Goal: Task Accomplishment & Management: Manage account settings

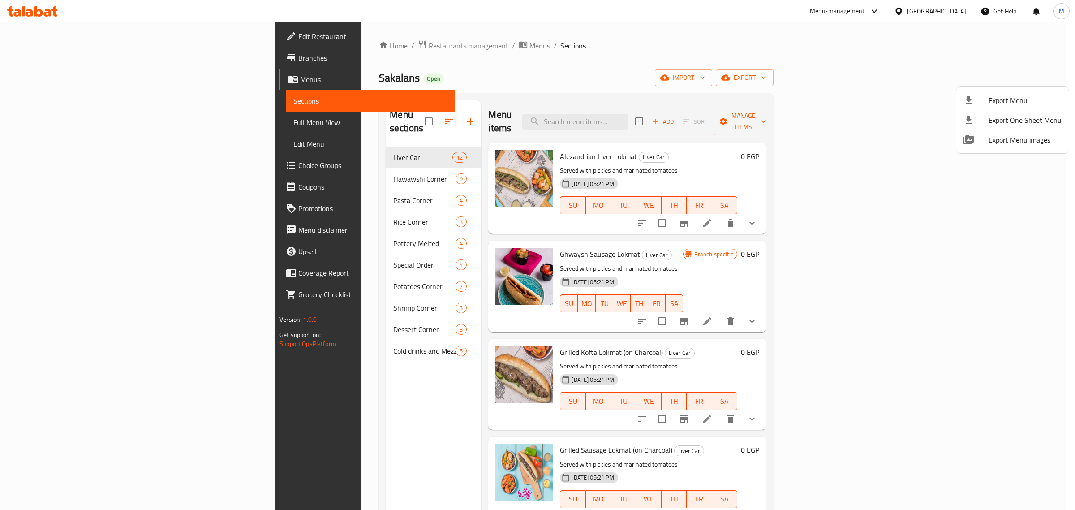
click at [287, 48] on div at bounding box center [537, 255] width 1075 height 510
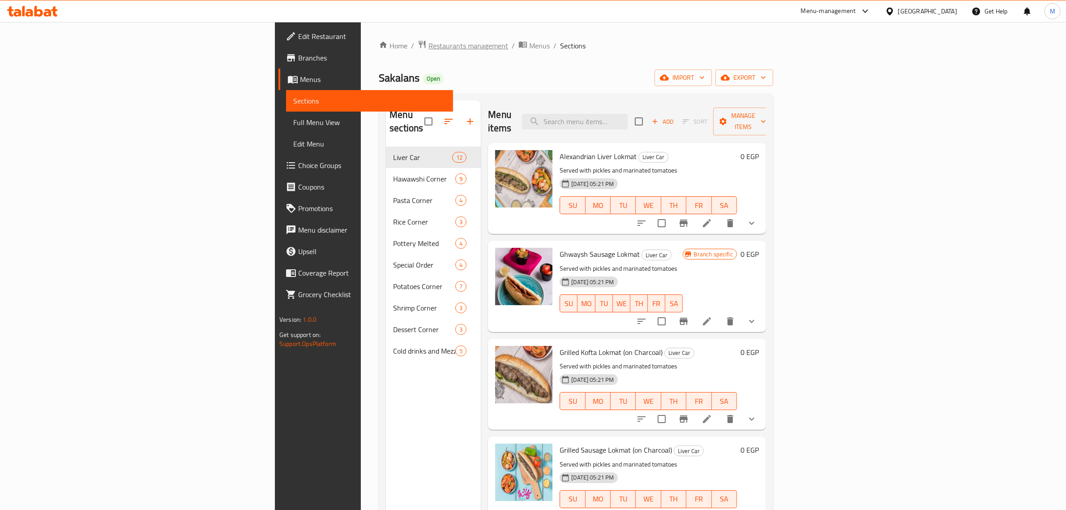
click at [429, 40] on span "Restaurants management" at bounding box center [469, 45] width 80 height 11
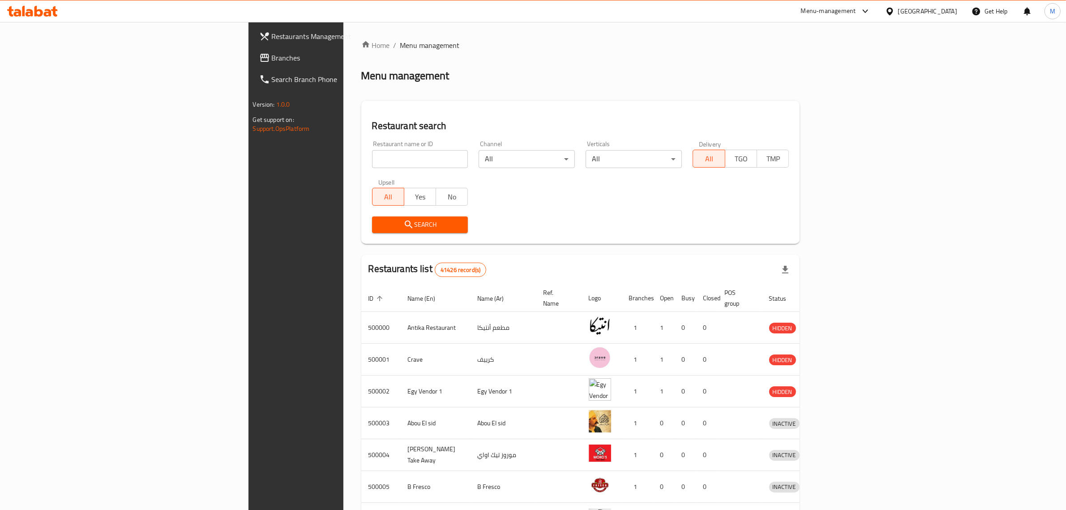
click at [372, 166] on input "search" at bounding box center [420, 159] width 96 height 18
paste input "689221"
type input "689221"
click at [372, 218] on button "Search" at bounding box center [420, 224] width 96 height 17
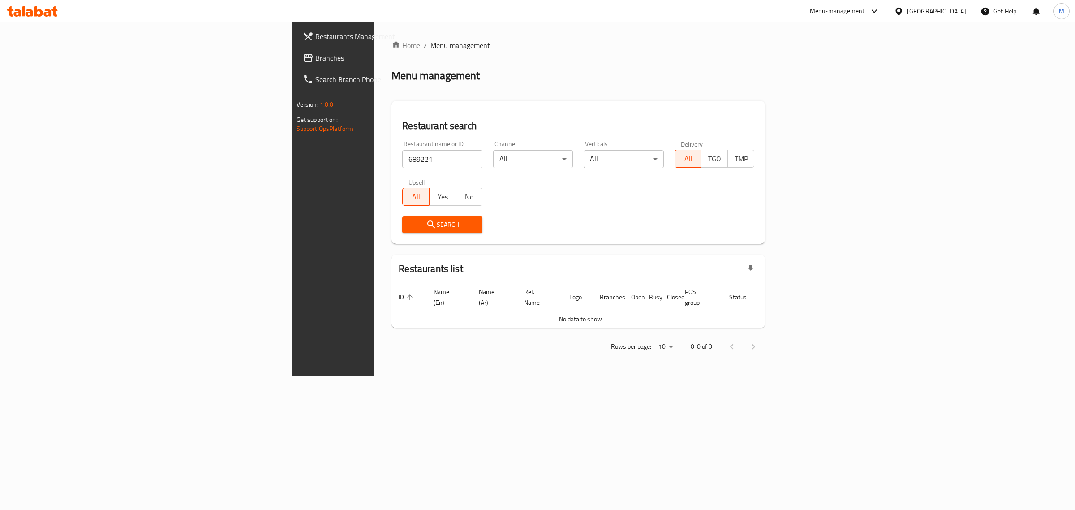
click at [315, 39] on span "Restaurants Management" at bounding box center [389, 36] width 149 height 11
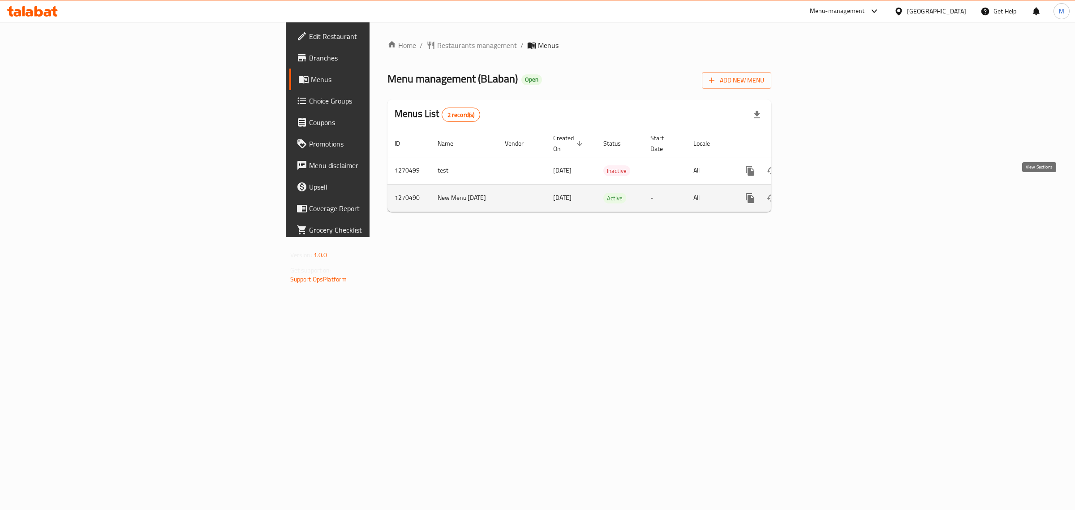
click at [825, 188] on link "enhanced table" at bounding box center [814, 197] width 21 height 21
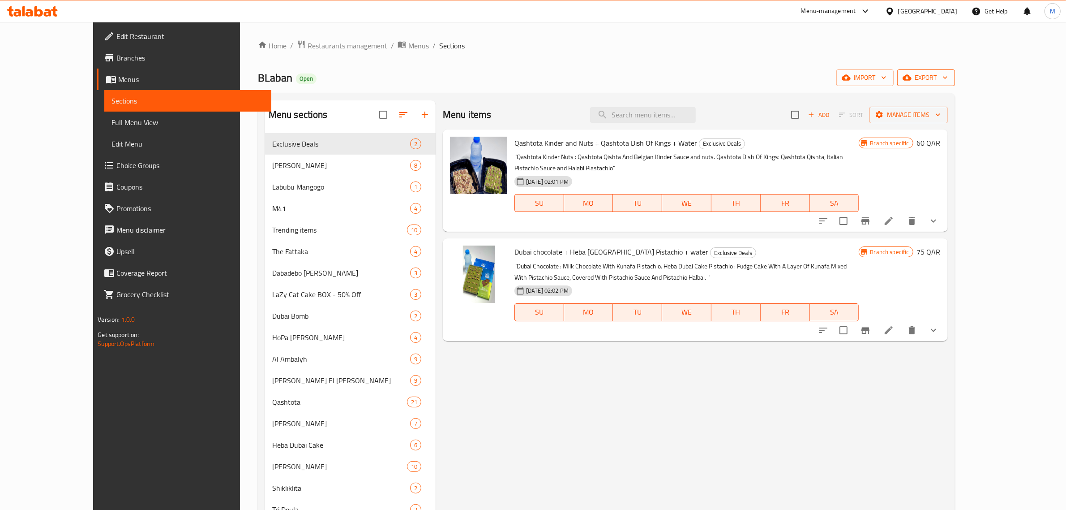
click at [948, 74] on span "export" at bounding box center [926, 77] width 43 height 11
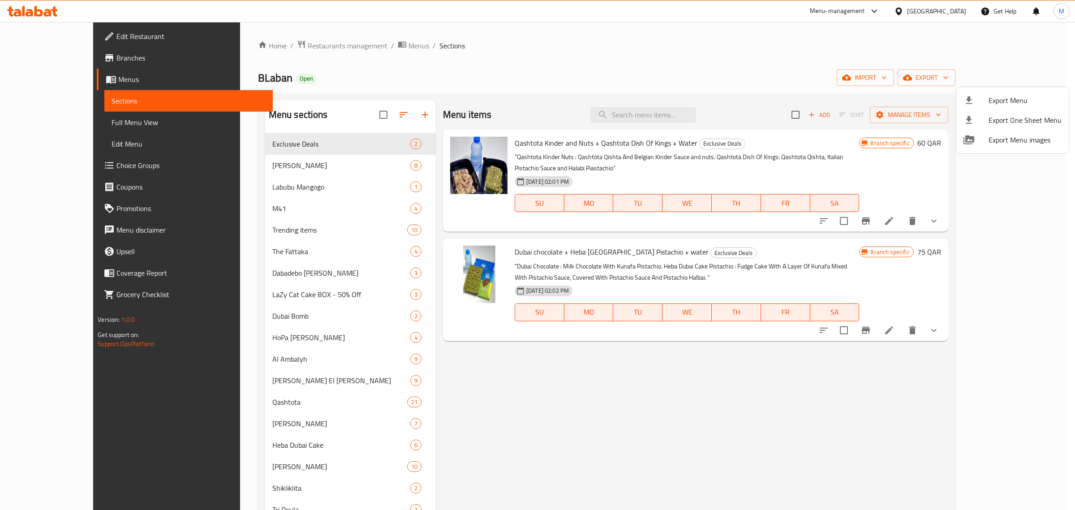
click at [789, 413] on div at bounding box center [537, 255] width 1075 height 510
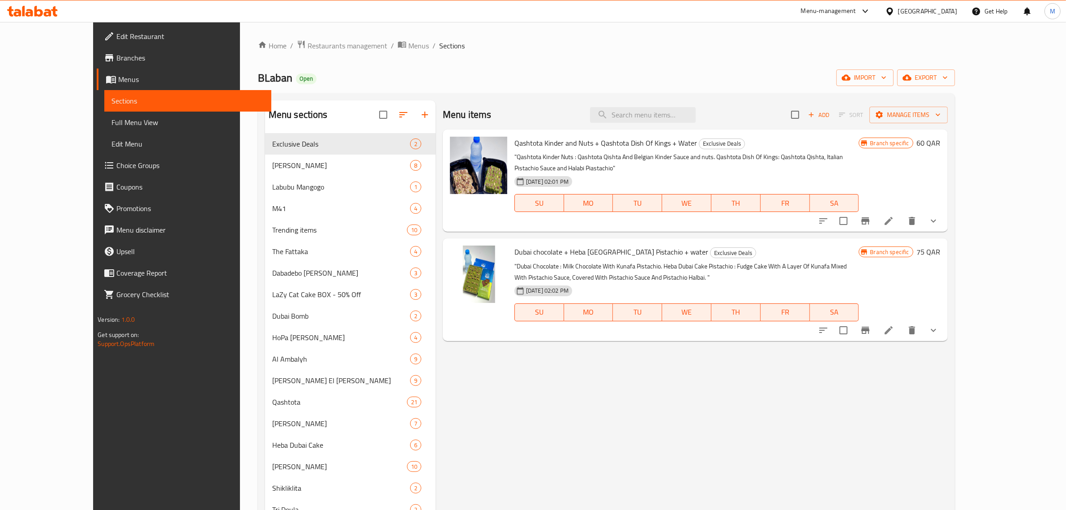
click at [567, 69] on div "BLaban Open import export" at bounding box center [606, 77] width 697 height 17
click at [420, 115] on icon "button" at bounding box center [425, 114] width 11 height 11
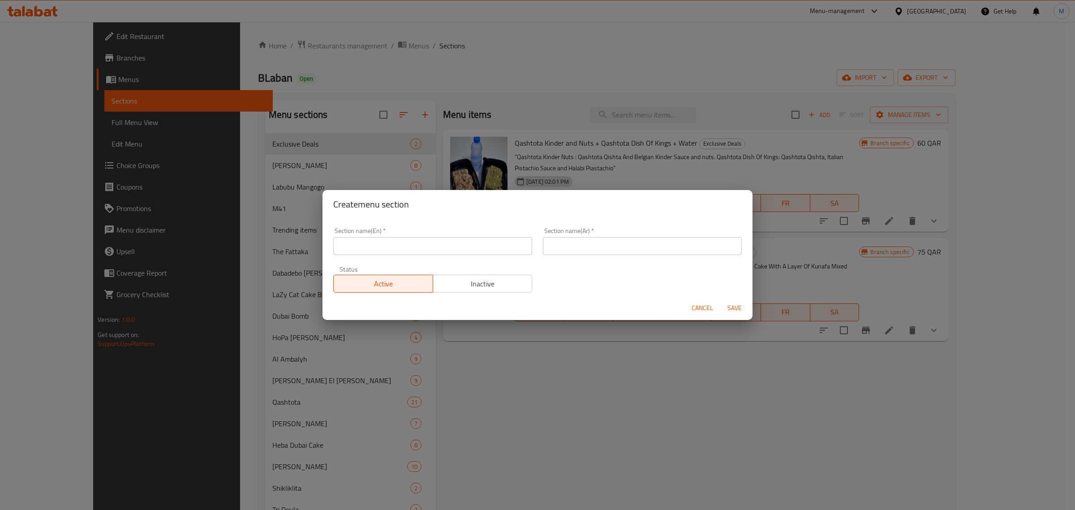
click at [463, 249] on input "text" at bounding box center [432, 246] width 199 height 18
paste input "Fazea Chocola"
type input "Fazea Chocola"
click at [613, 240] on input "text" at bounding box center [642, 246] width 199 height 18
paste input "الفزعة شيكولا"
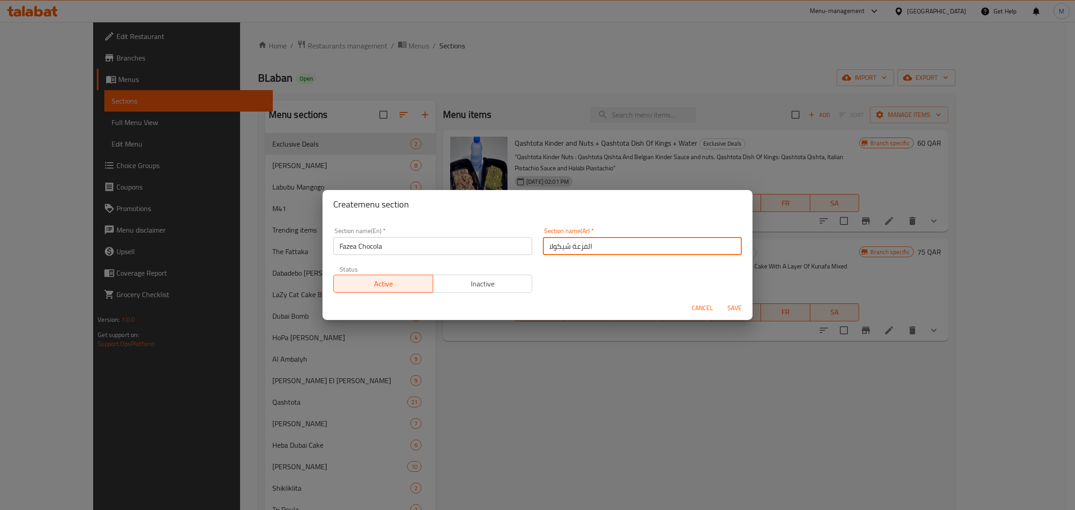
type input "الفزعة شيكولا"
click at [733, 310] on span "Save" at bounding box center [734, 307] width 21 height 11
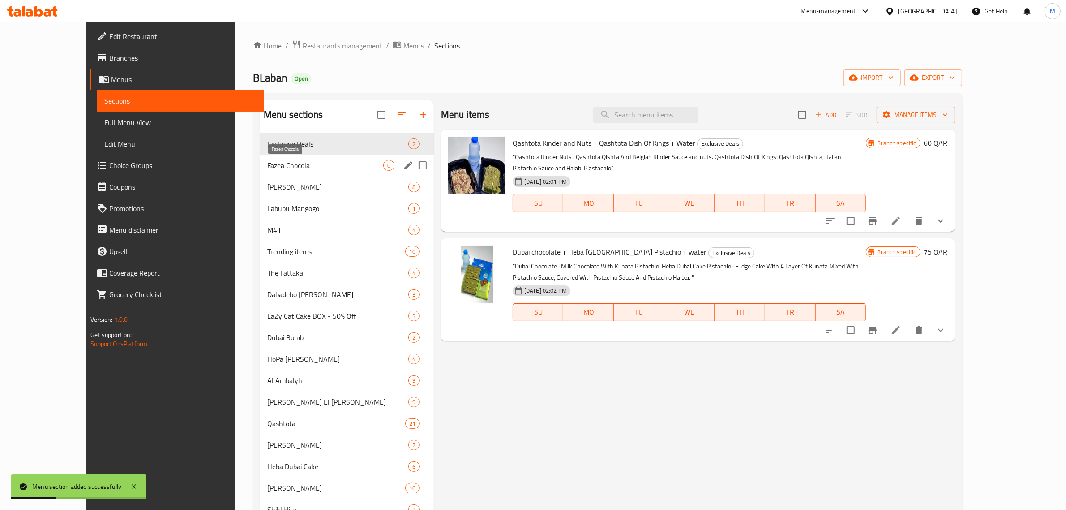
click at [274, 164] on span "Fazea Chocola" at bounding box center [325, 165] width 116 height 11
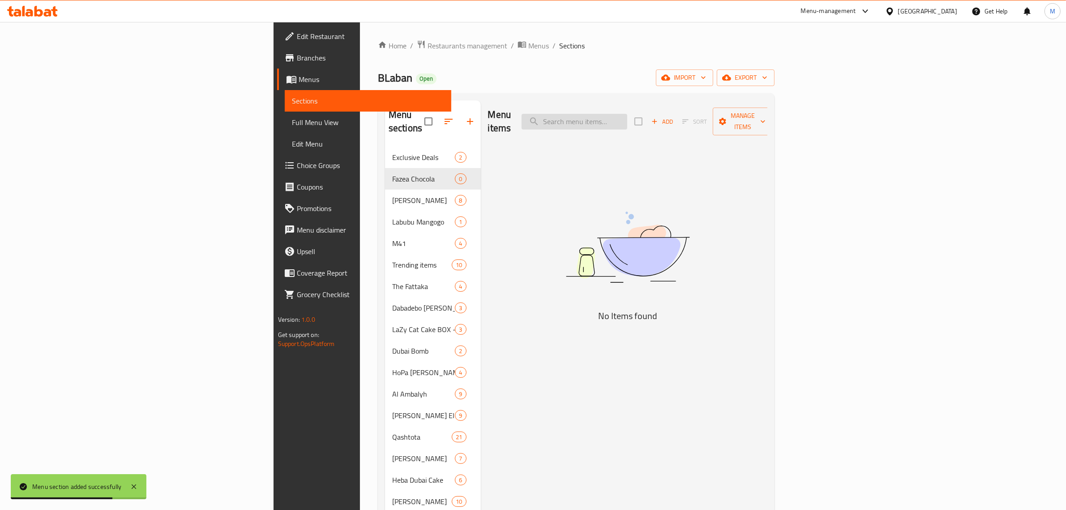
click at [627, 114] on input "search" at bounding box center [575, 122] width 106 height 16
paste input "Fazea Chocola"
type input "F"
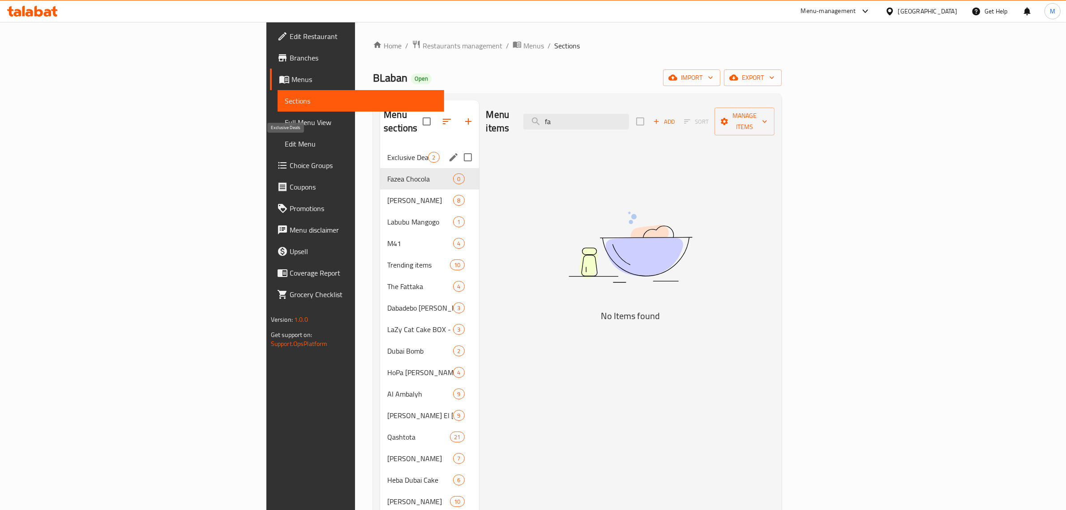
type input "f"
click at [387, 173] on span "Fazea Chocola" at bounding box center [407, 178] width 41 height 11
click at [448, 173] on icon "edit" at bounding box center [453, 178] width 11 height 11
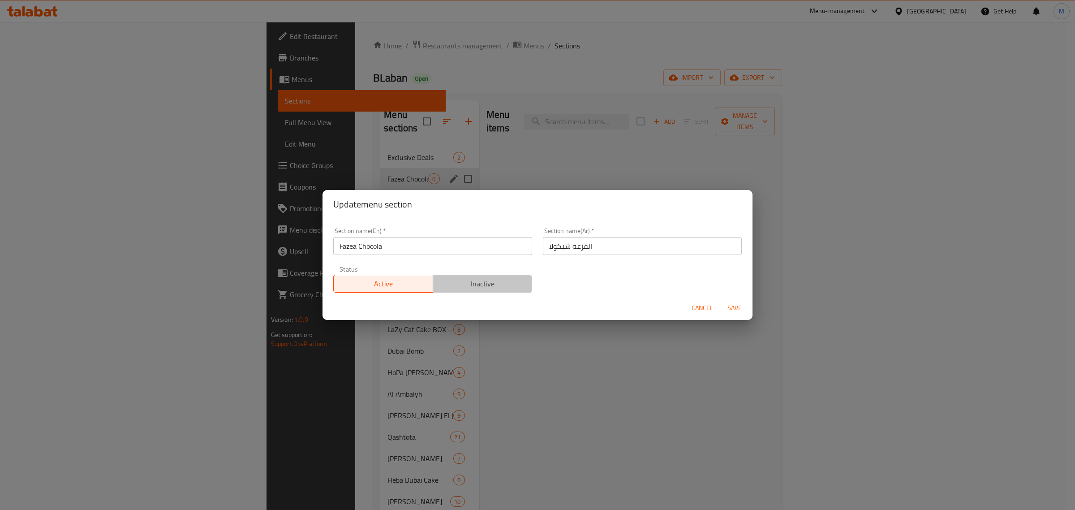
click at [504, 280] on span "Inactive" at bounding box center [483, 283] width 92 height 13
click at [736, 309] on span "Save" at bounding box center [734, 307] width 21 height 11
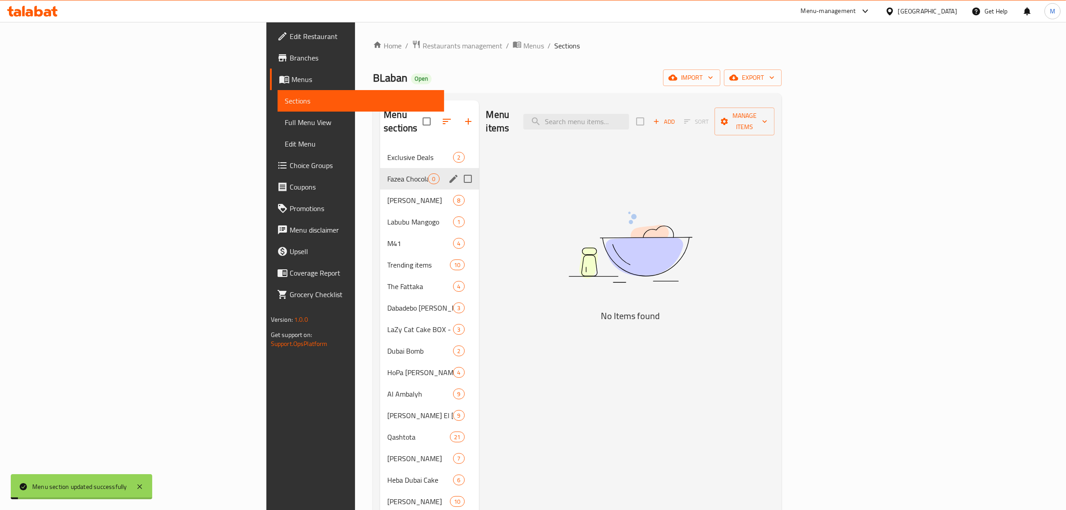
click at [514, 173] on div "Menu items Add Sort Manage items No Items found" at bounding box center [627, 469] width 296 height 738
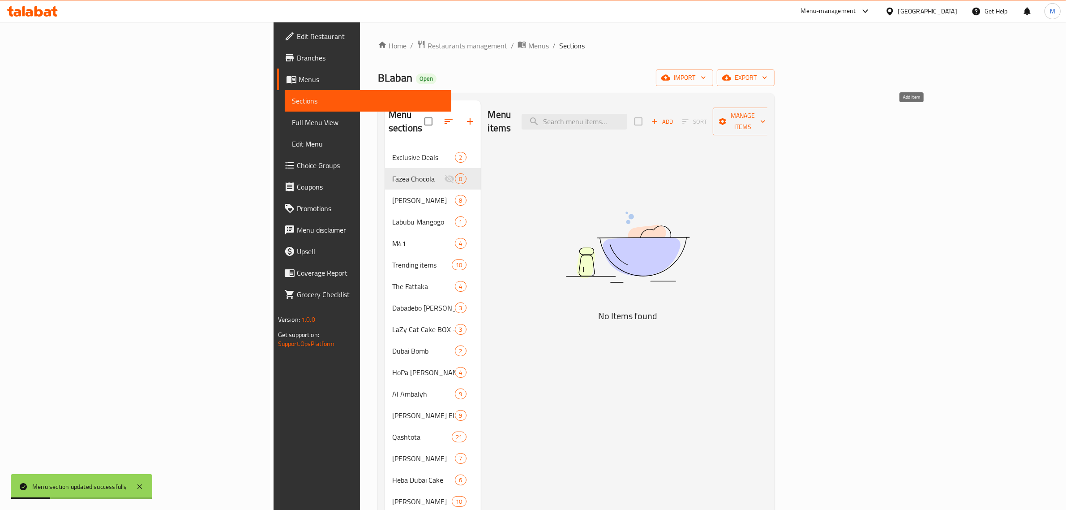
click at [674, 118] on span "Add" at bounding box center [662, 121] width 24 height 10
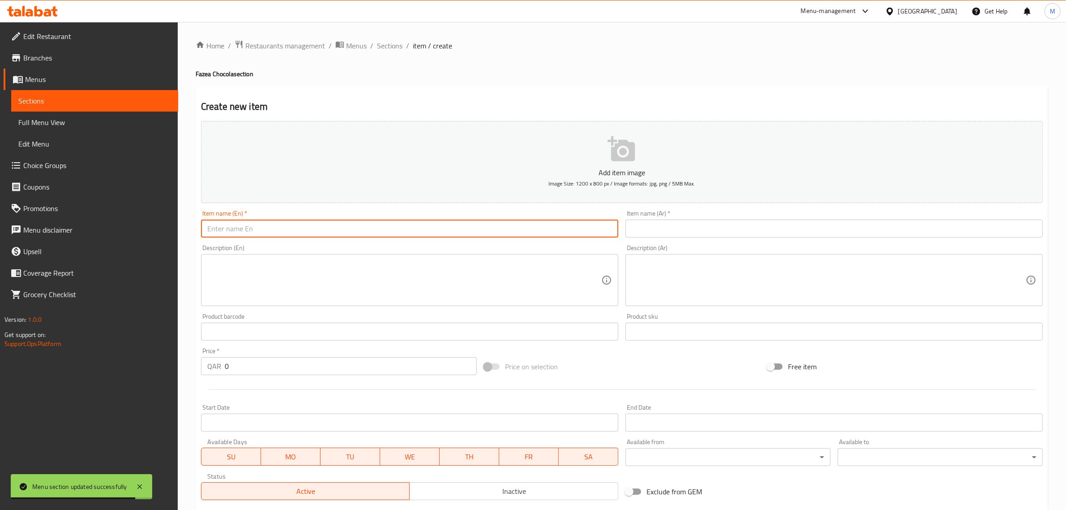
click at [368, 231] on input "text" at bounding box center [409, 228] width 417 height 18
paste input "Fazea Chocola Small"
type input "Fazea Chocola Small"
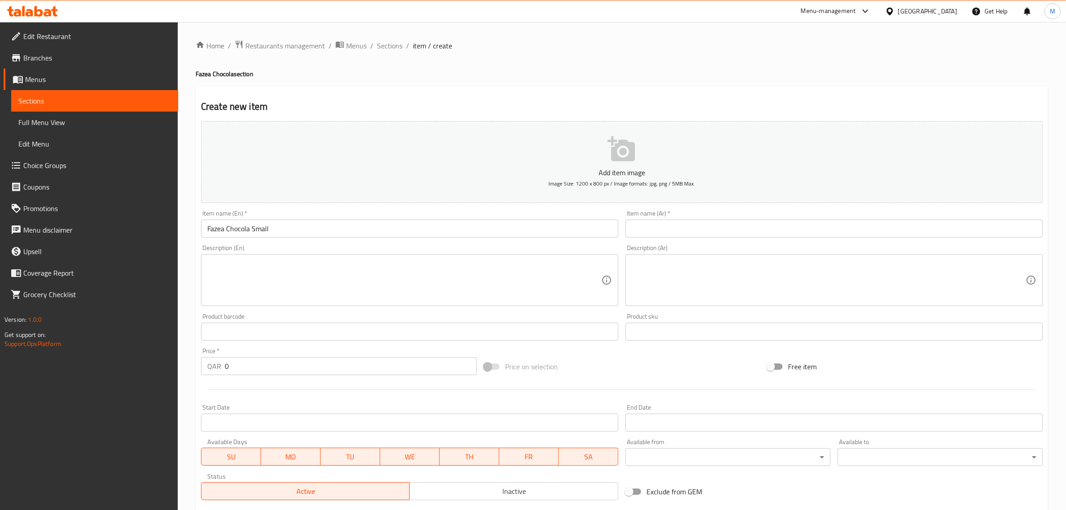
click at [688, 236] on input "text" at bounding box center [834, 228] width 417 height 18
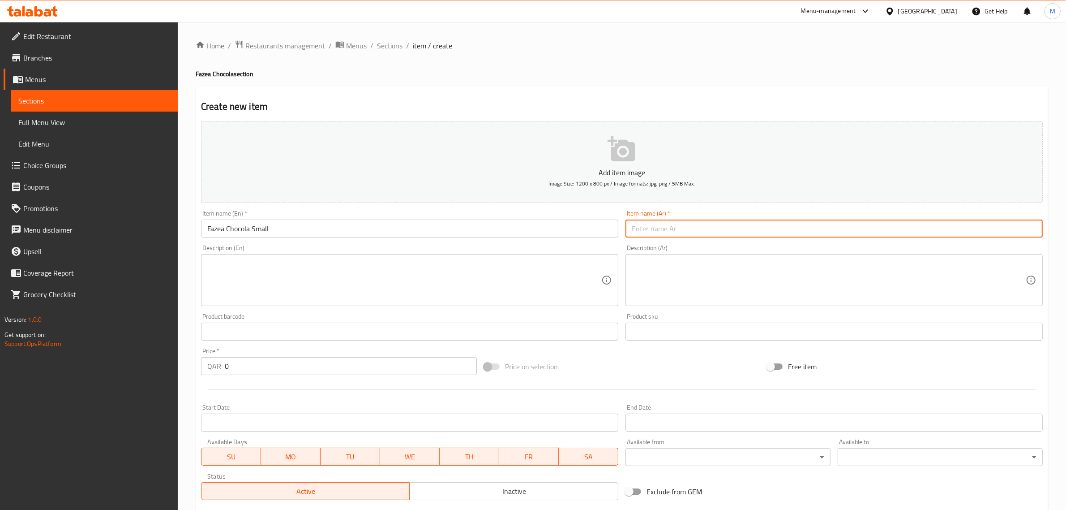
paste input "الفزعة شيكولا صغيرة"
type input "الفزعة شيكولا صغيرة"
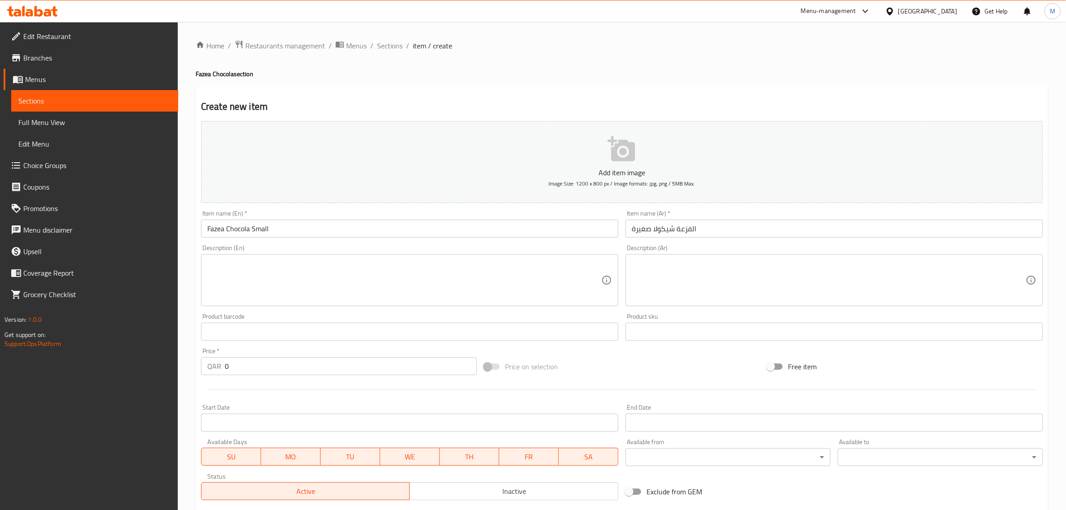
click at [704, 296] on textarea at bounding box center [829, 280] width 394 height 43
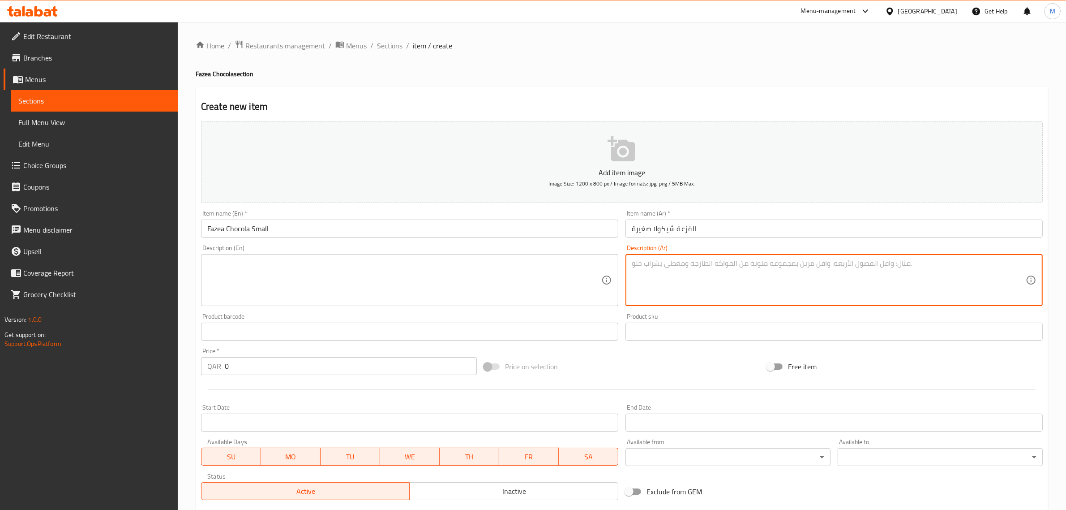
paste textarea "طبقات كيك شوكولاتة غنية متشربة دارك كاكاو"
type textarea "طبقات كيك شوكولاتة غنية متشربة دارك كاكاو"
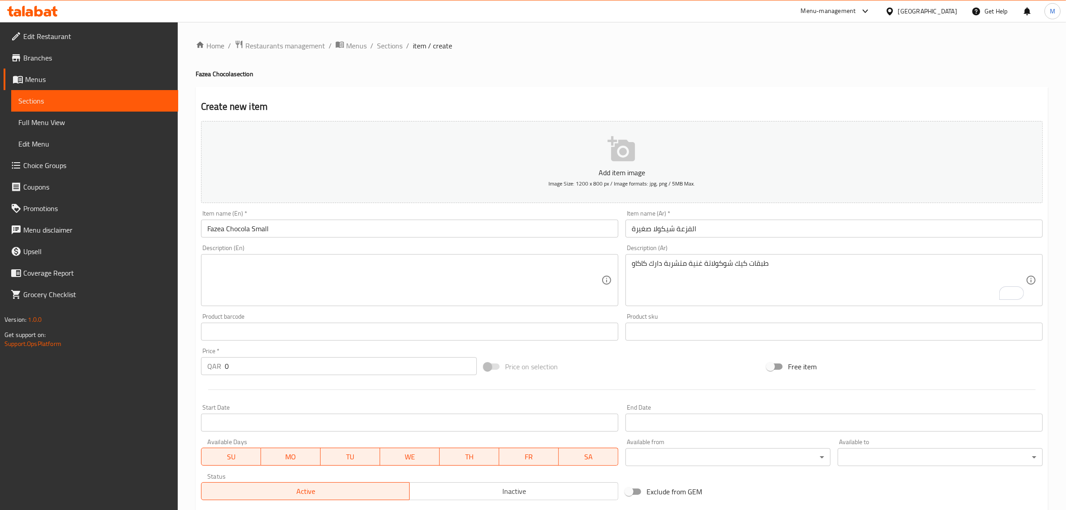
click at [413, 281] on textarea at bounding box center [404, 280] width 394 height 43
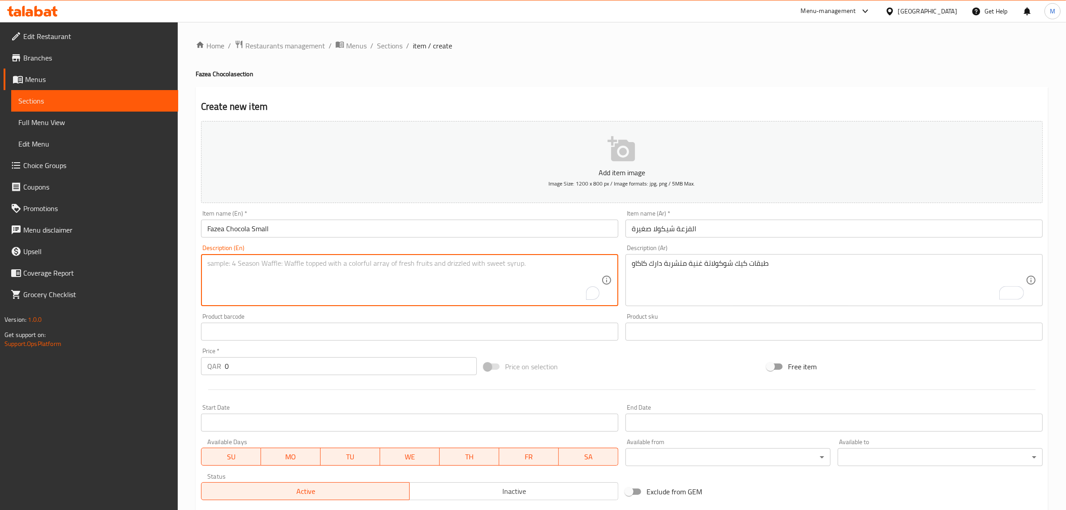
paste textarea "Layers of rich chocolate cake, drenched in dark cocoa"
type textarea "Layers of rich chocolate cake, drenched in dark cocoa"
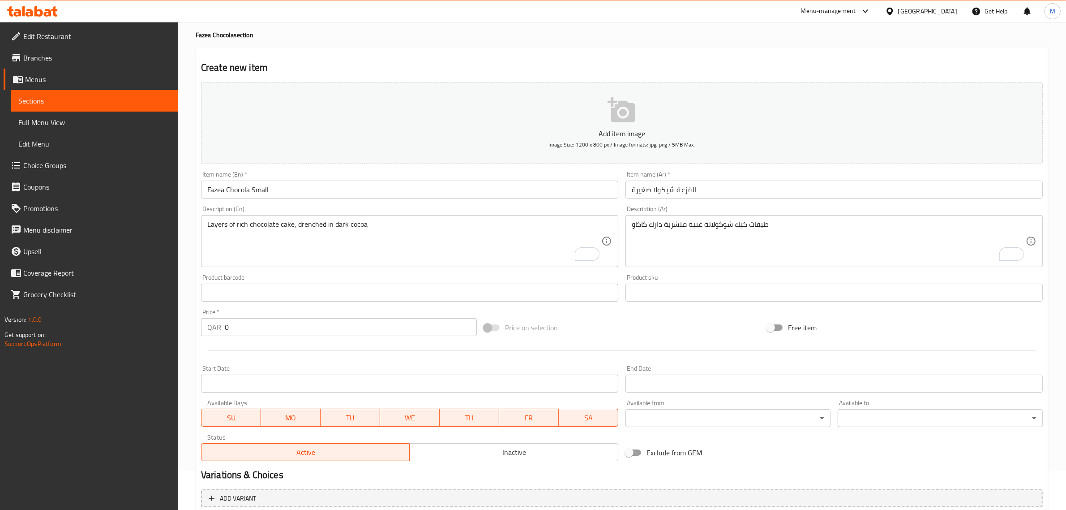
scroll to position [56, 0]
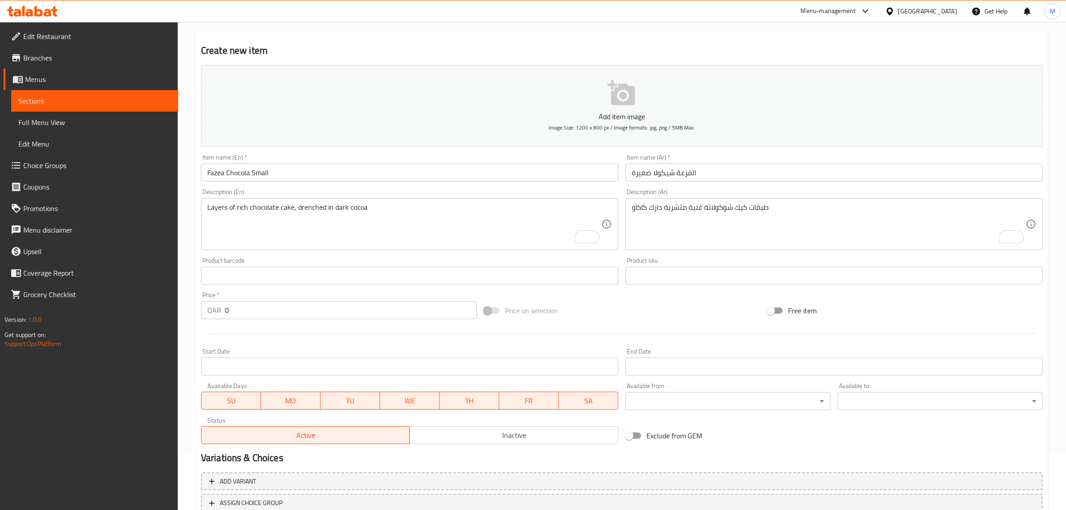
drag, startPoint x: 247, startPoint y: 307, endPoint x: 128, endPoint y: 292, distance: 120.4
click at [128, 292] on div "Edit Restaurant Branches Menus Sections Full Menu View Edit Menu Choice Groups …" at bounding box center [533, 271] width 1066 height 611
paste input "4"
type input "40"
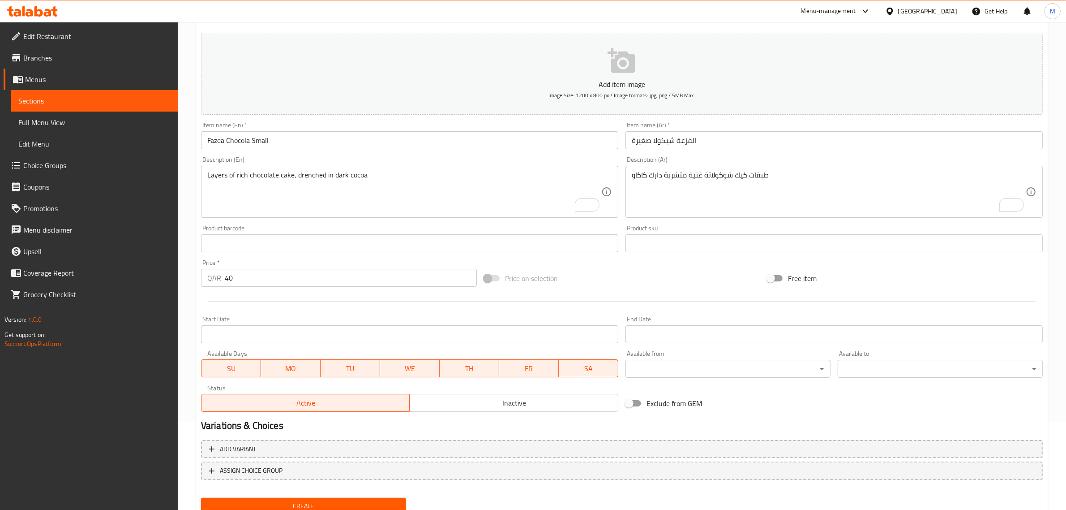
scroll to position [121, 0]
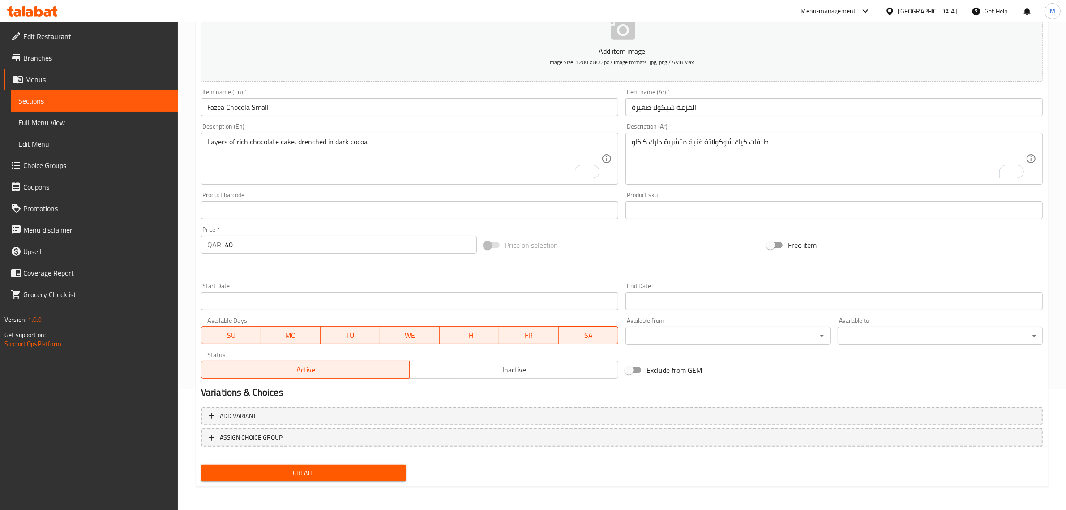
click at [336, 468] on span "Create" at bounding box center [303, 472] width 191 height 11
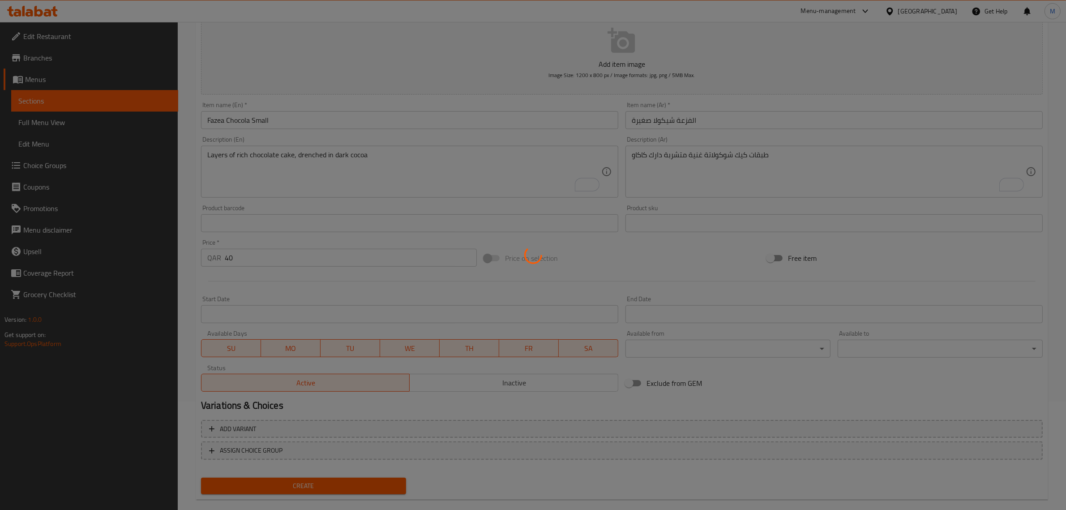
scroll to position [37, 0]
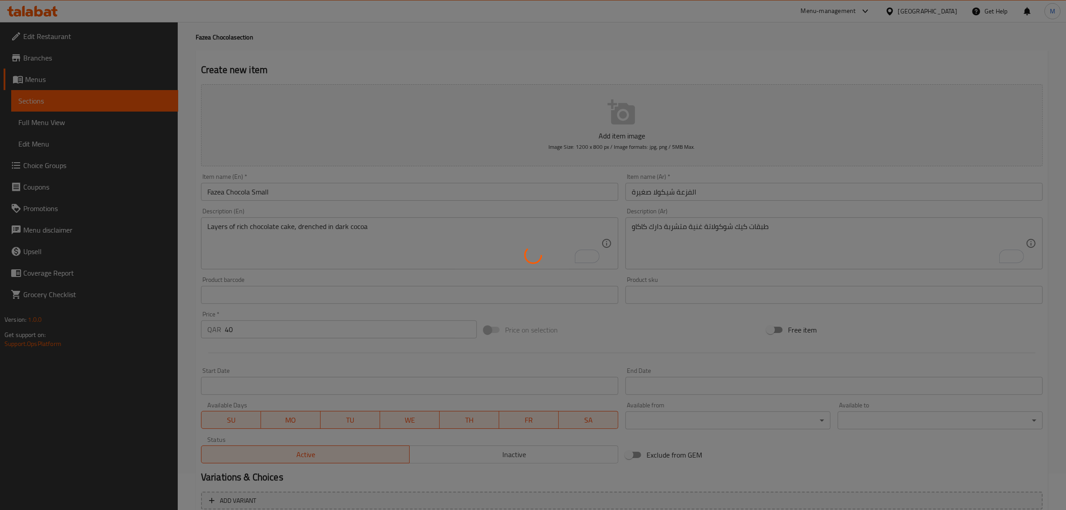
type input "0"
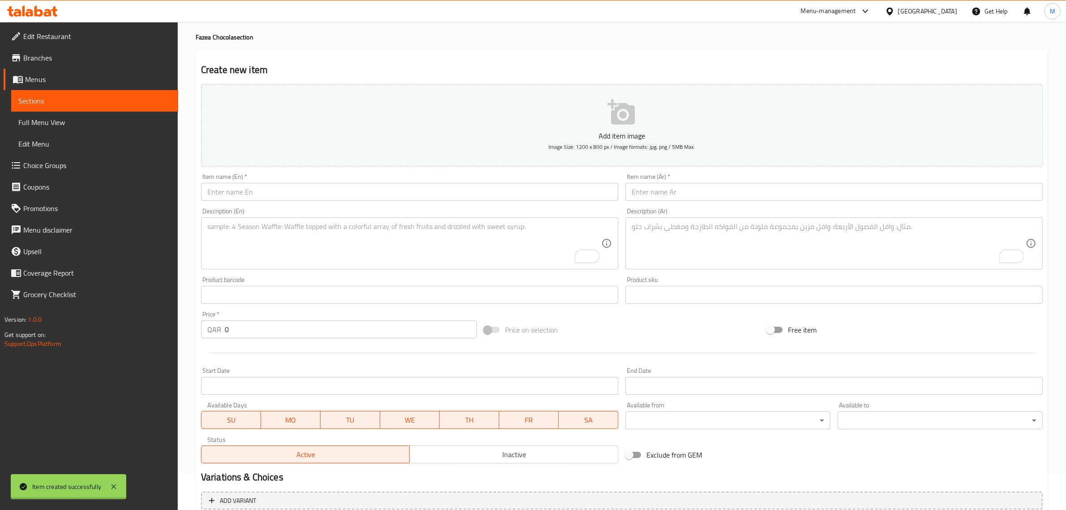
scroll to position [0, 0]
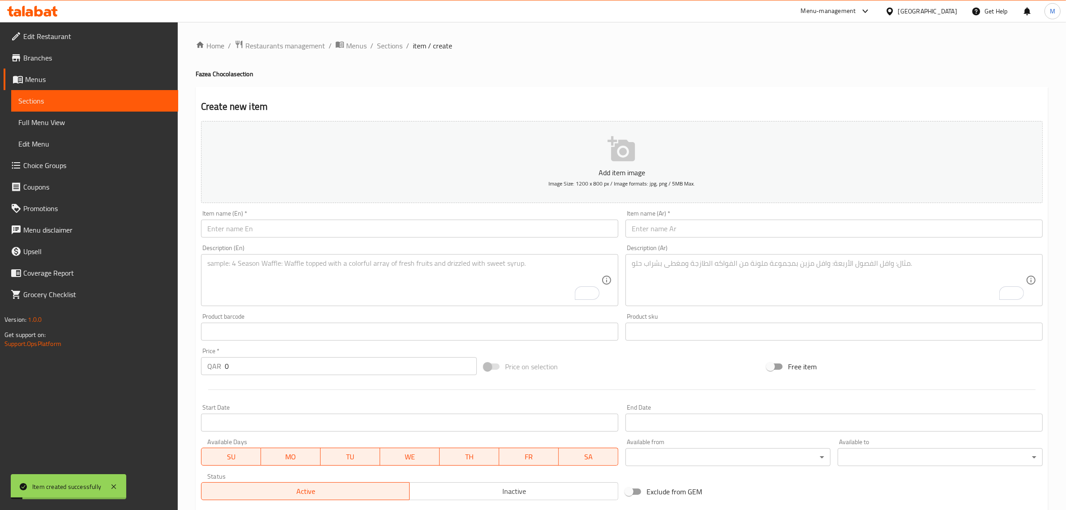
click at [393, 54] on div "Home / Restaurants management / Menus / Sections / item / create Fazea Chocola …" at bounding box center [622, 327] width 853 height 575
click at [393, 46] on span "Sections" at bounding box center [390, 45] width 26 height 11
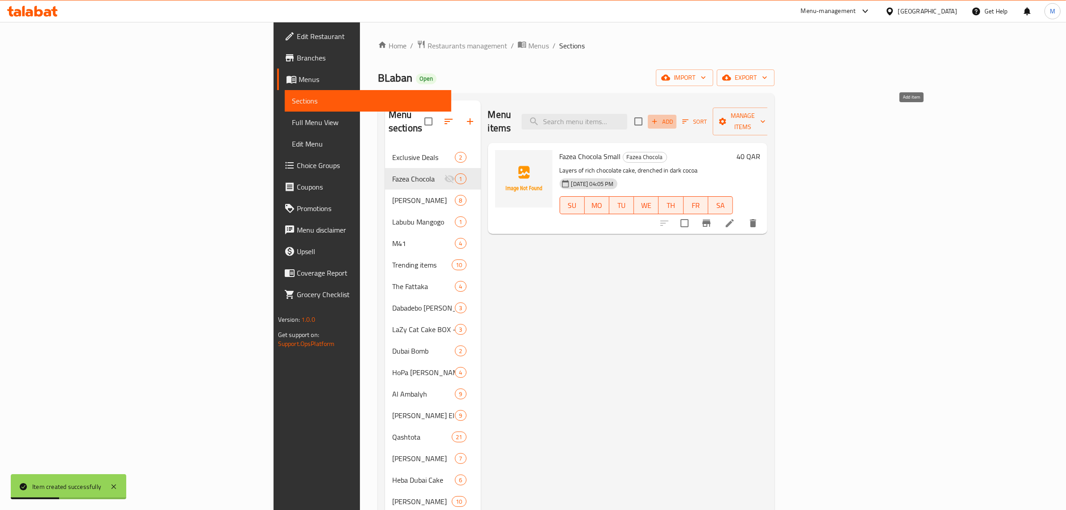
click at [674, 116] on span "Add" at bounding box center [662, 121] width 24 height 10
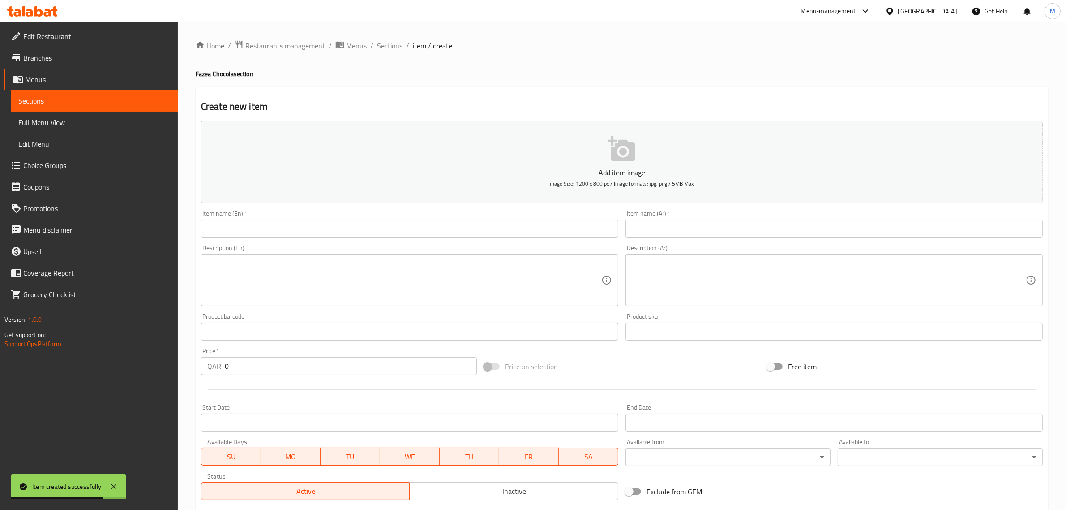
drag, startPoint x: 287, startPoint y: 230, endPoint x: 279, endPoint y: 227, distance: 8.8
click at [287, 230] on input "text" at bounding box center [409, 228] width 417 height 18
paste input "Fazea Chocola Big"
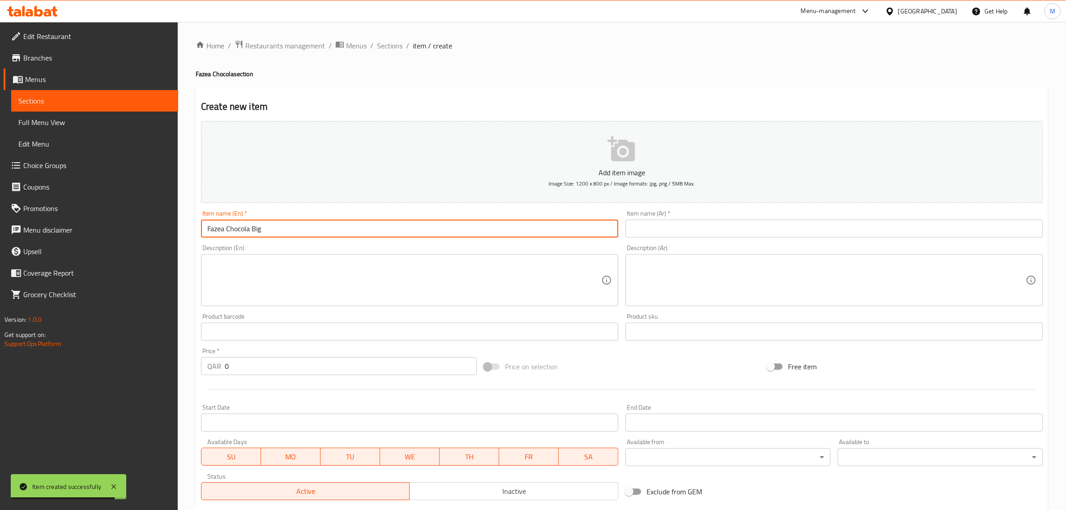
type input "Fazea Chocola Big"
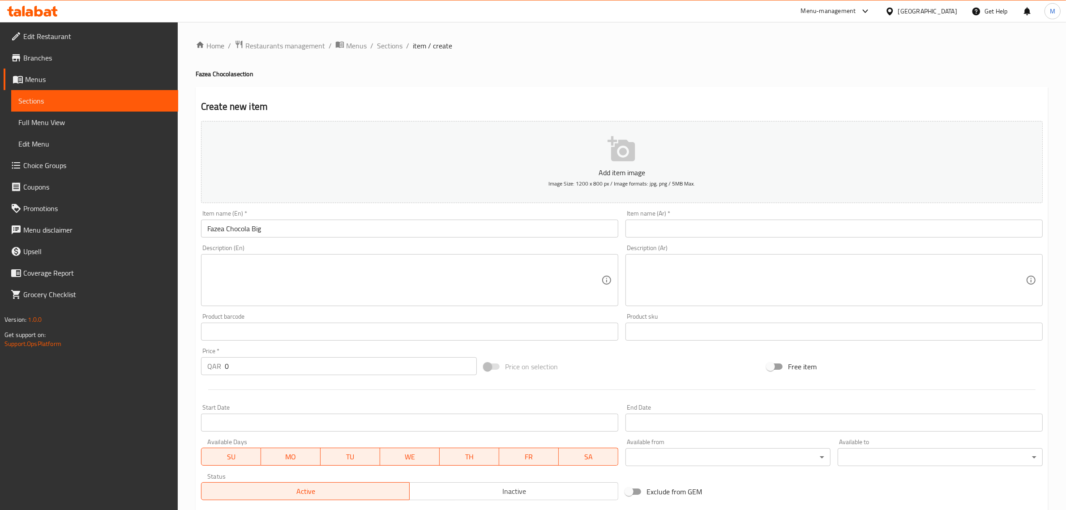
drag, startPoint x: 698, startPoint y: 227, endPoint x: 693, endPoint y: 226, distance: 4.9
click at [698, 227] on input "text" at bounding box center [834, 228] width 417 height 18
paste input "الفزعة شيكولا كبيرة"
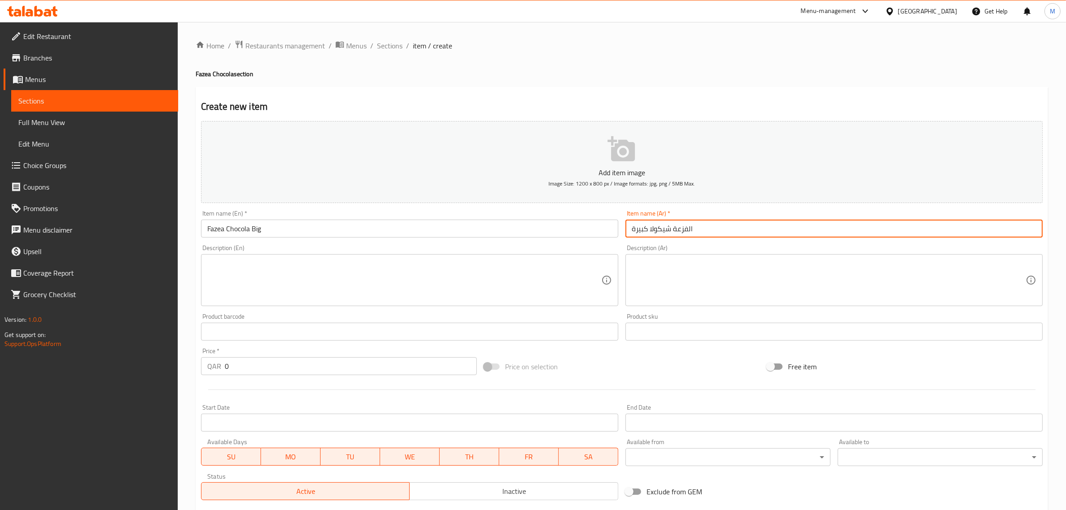
type input "الفزعة شيكولا كبيرة"
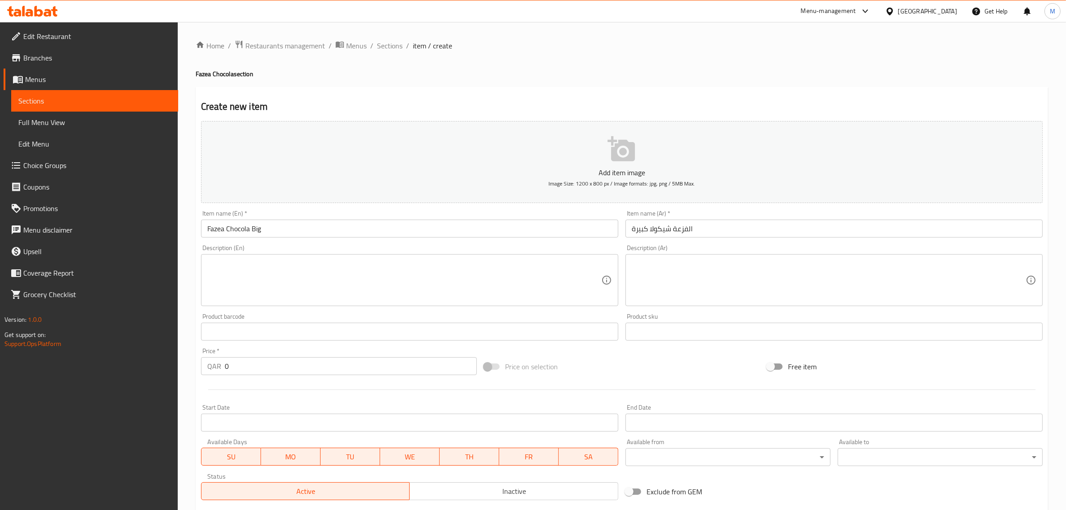
click at [667, 271] on textarea at bounding box center [829, 280] width 394 height 43
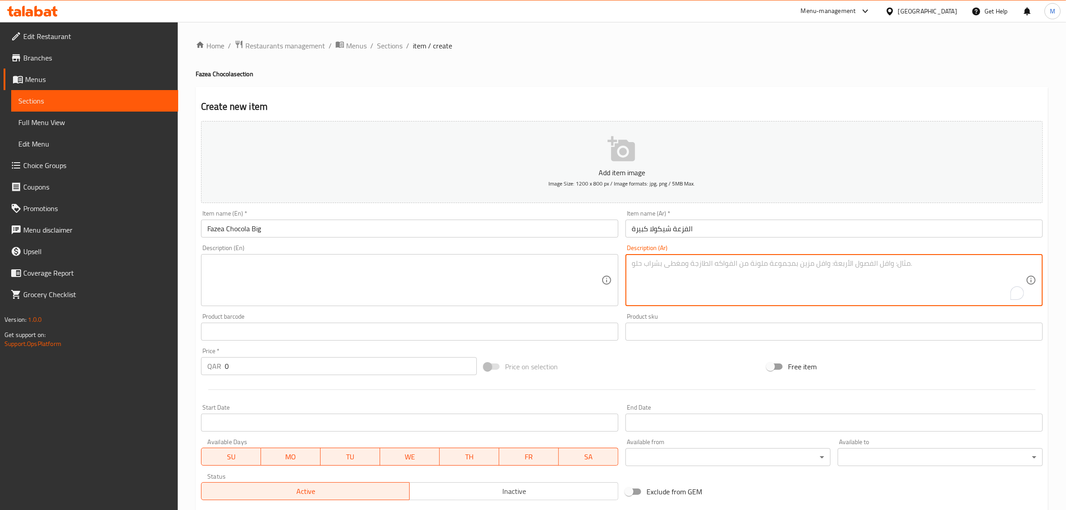
paste textarea "طبقات كيك شوكولاتة غنية متشربة دارك كاكاو"
type textarea "طبقات كيك شوكولاتة غنية متشربة دارك كاكاو"
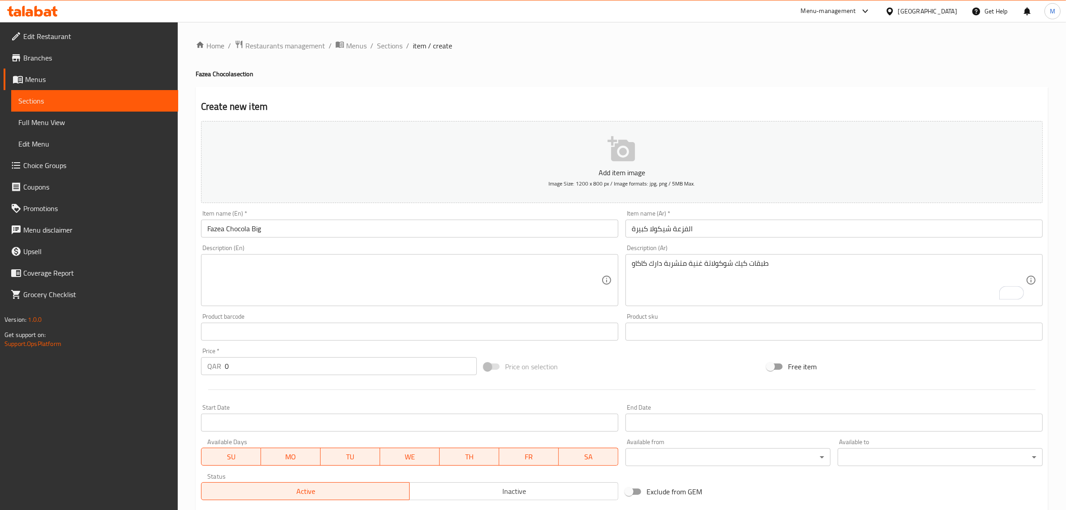
click at [519, 265] on textarea at bounding box center [404, 280] width 394 height 43
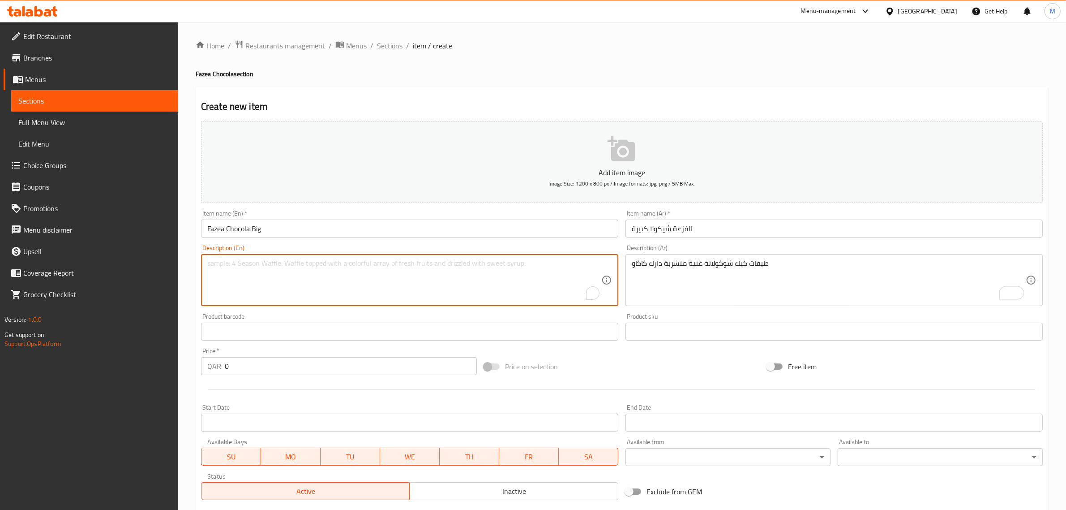
paste textarea "Layers of rich chocolate cake, drenched in dark cocoa."
type textarea "Layers of rich chocolate cake, drenched in dark cocoa."
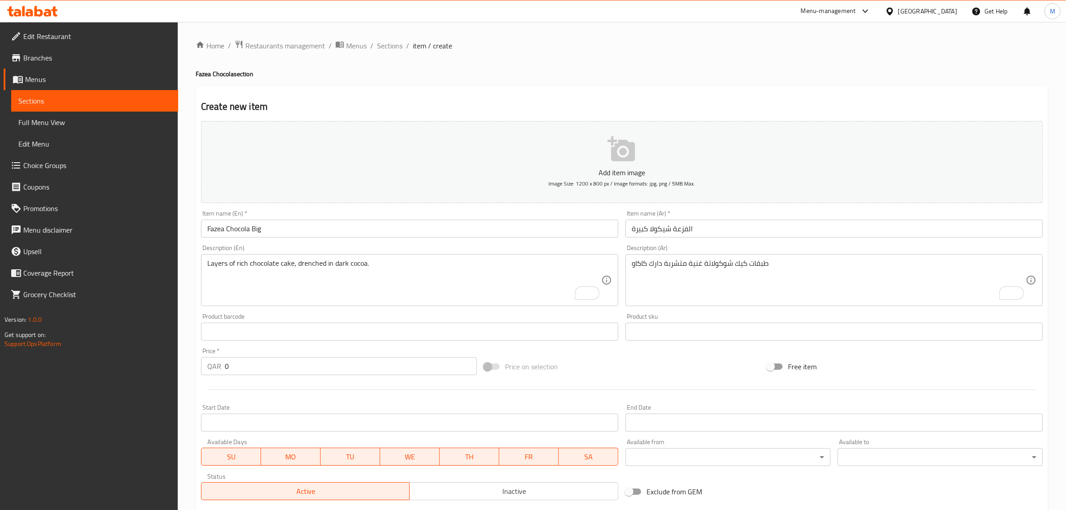
click at [460, 66] on div "Home / Restaurants management / Menus / Sections / item / create Fazea Chocola …" at bounding box center [622, 327] width 853 height 575
click at [390, 48] on span "Sections" at bounding box center [390, 45] width 26 height 11
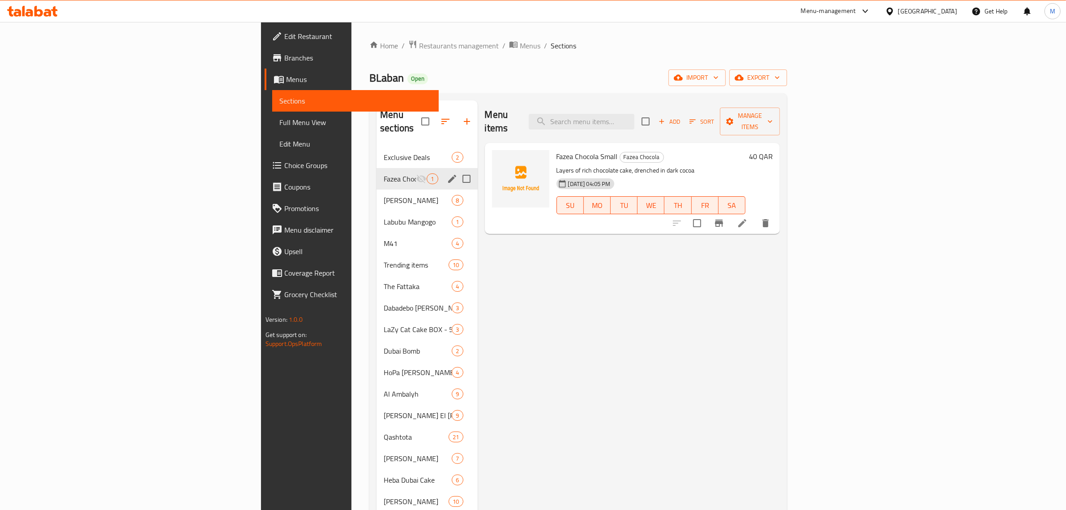
click at [457, 169] on input "Menu sections" at bounding box center [466, 178] width 19 height 19
checkbox input "true"
click at [434, 117] on icon "button" at bounding box center [438, 121] width 8 height 8
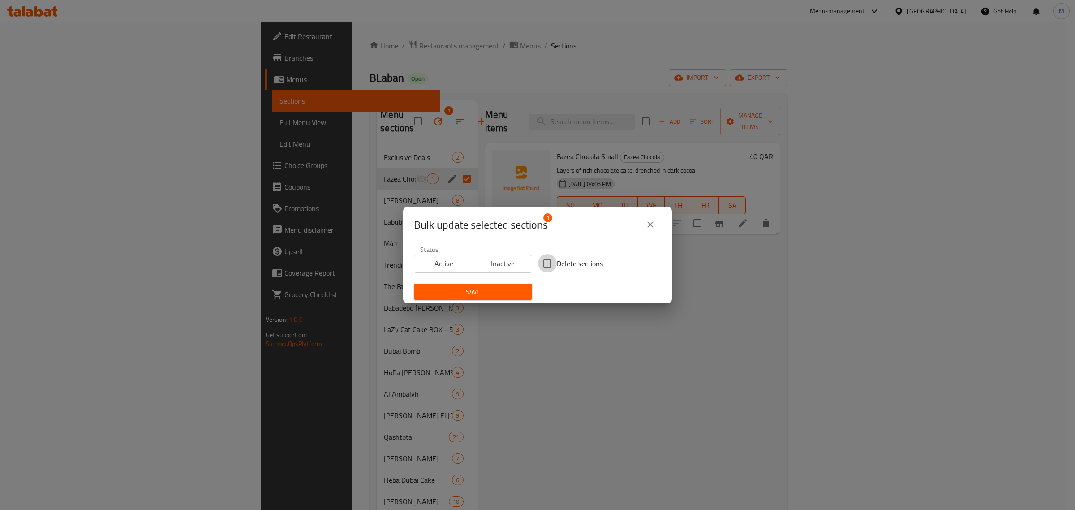
click at [549, 265] on input "Delete sections" at bounding box center [547, 263] width 19 height 19
checkbox input "true"
click at [497, 290] on span "Save" at bounding box center [473, 291] width 104 height 11
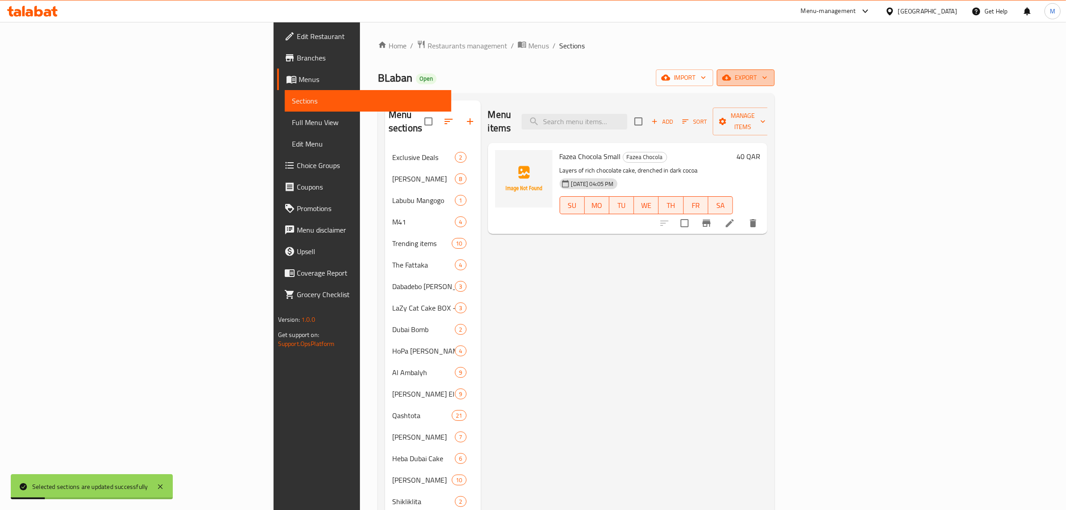
click at [768, 81] on span "export" at bounding box center [745, 77] width 43 height 11
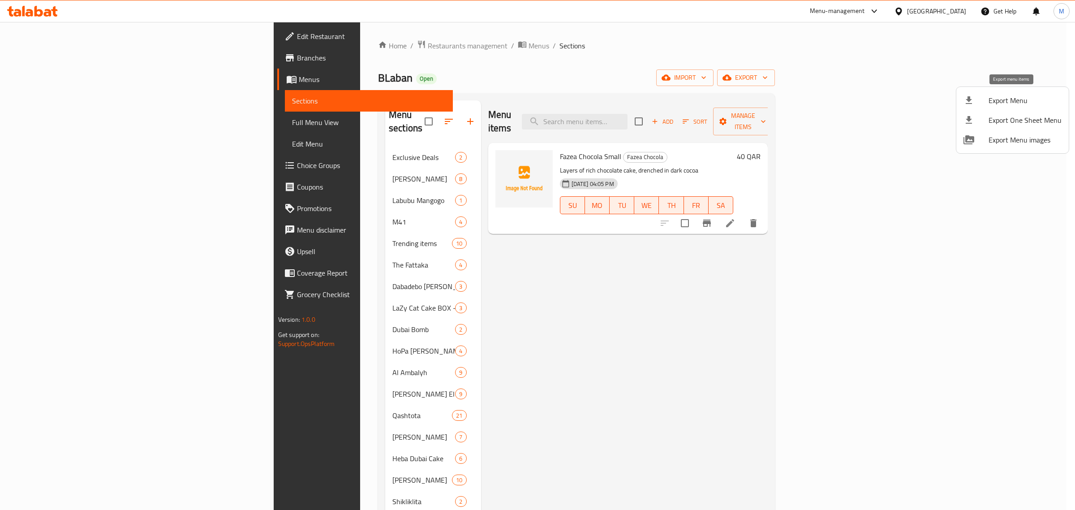
click at [1012, 102] on span "Export Menu" at bounding box center [1024, 100] width 73 height 11
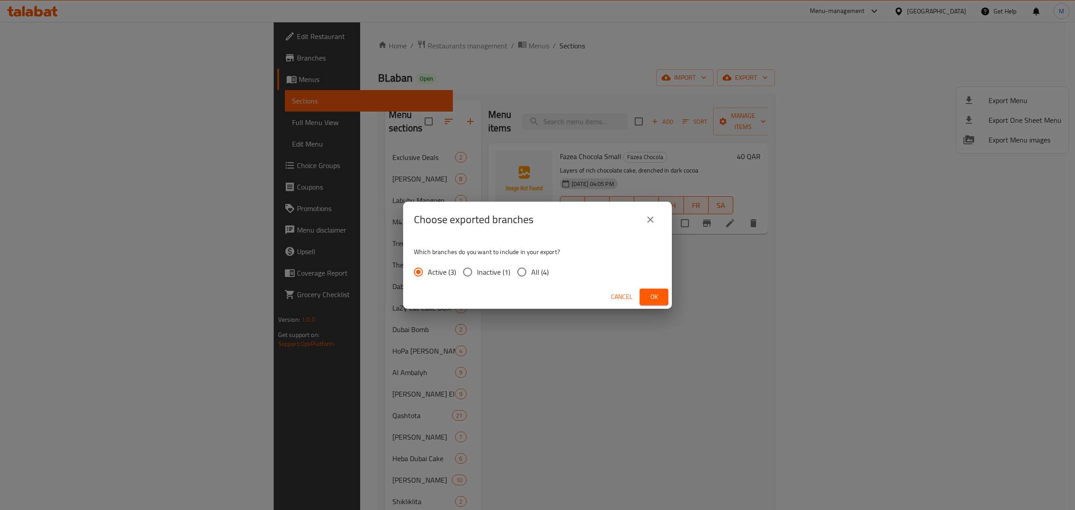
click at [532, 278] on label "All (4)" at bounding box center [530, 271] width 36 height 19
click at [531, 278] on input "All (4)" at bounding box center [521, 271] width 19 height 19
radio input "true"
click at [650, 289] on button "Ok" at bounding box center [653, 296] width 29 height 17
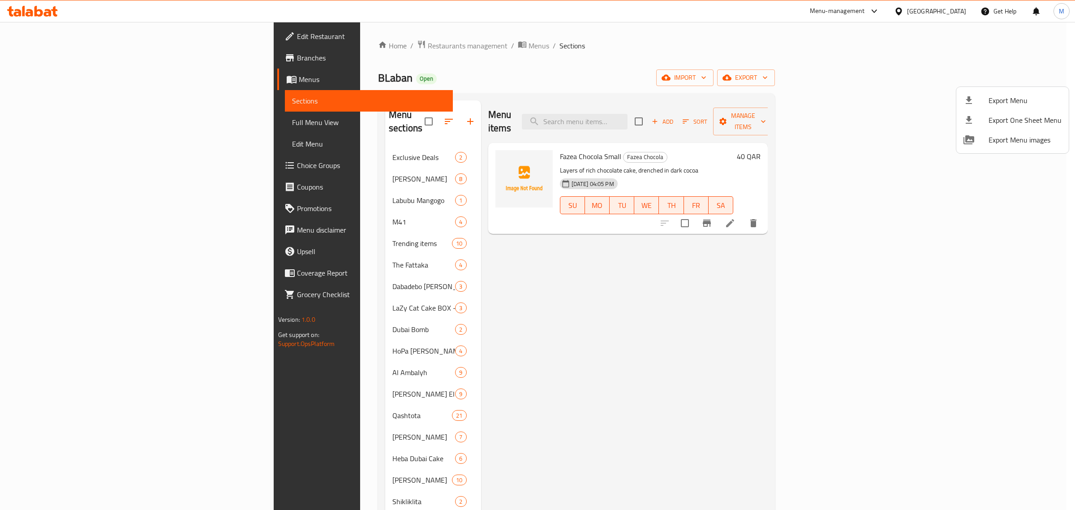
drag, startPoint x: 530, startPoint y: 75, endPoint x: 523, endPoint y: 75, distance: 6.7
click at [530, 75] on div at bounding box center [537, 255] width 1075 height 510
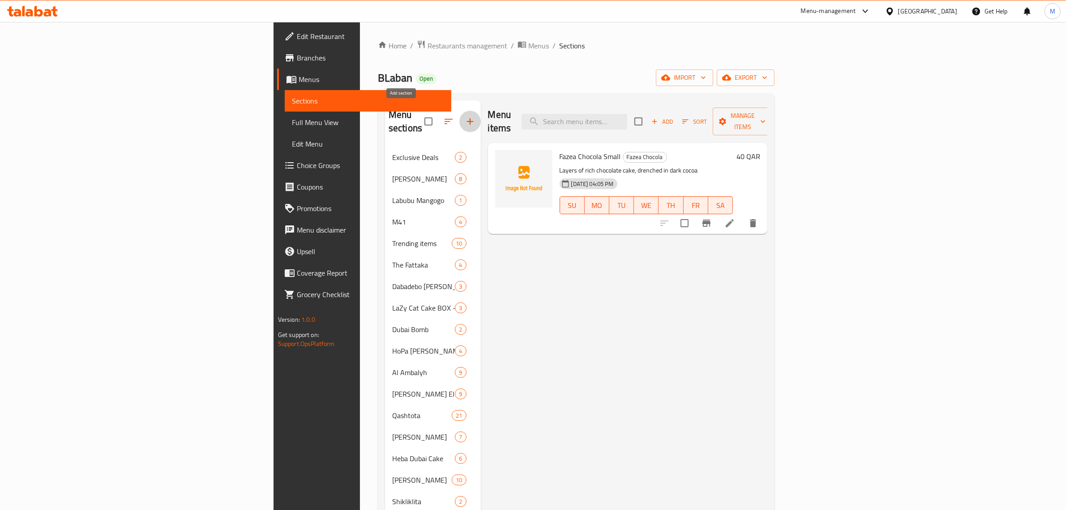
click at [465, 117] on icon "button" at bounding box center [470, 121] width 11 height 11
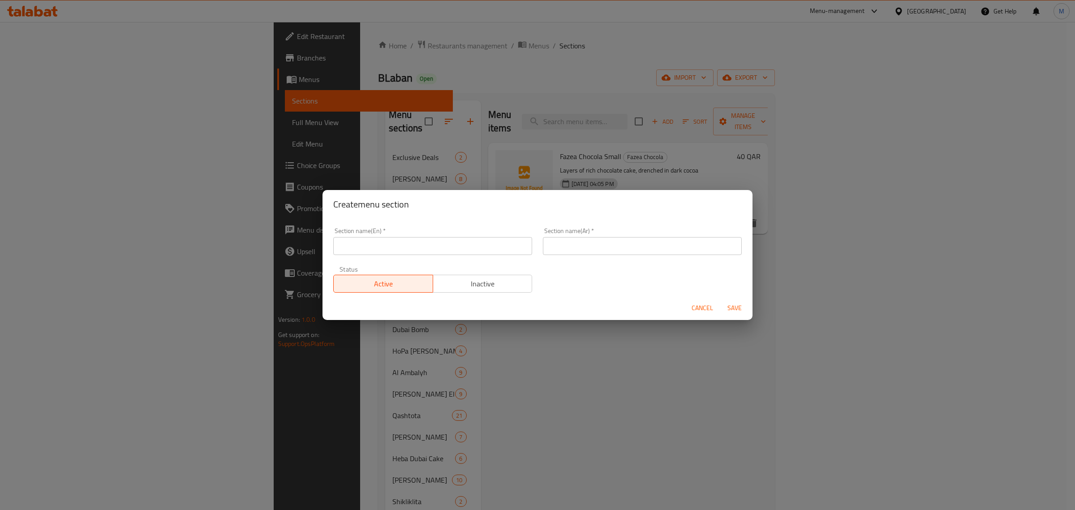
click at [371, 256] on div "Section name(En)   * Section name(En) *" at bounding box center [433, 241] width 210 height 38
click at [375, 250] on input "text" at bounding box center [432, 246] width 199 height 18
paste input "Fazea Chocola"
type input "Fazea Chocola"
click at [599, 242] on input "text" at bounding box center [642, 246] width 199 height 18
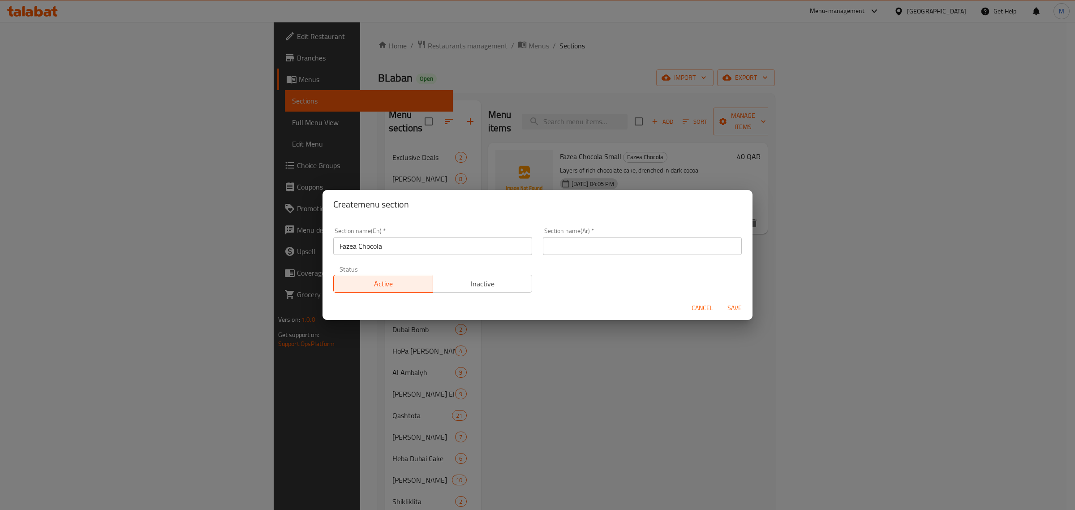
paste input "الفزعة شيكولا"
type input "الفزعة شيكولا"
click at [733, 304] on span "Save" at bounding box center [734, 307] width 21 height 11
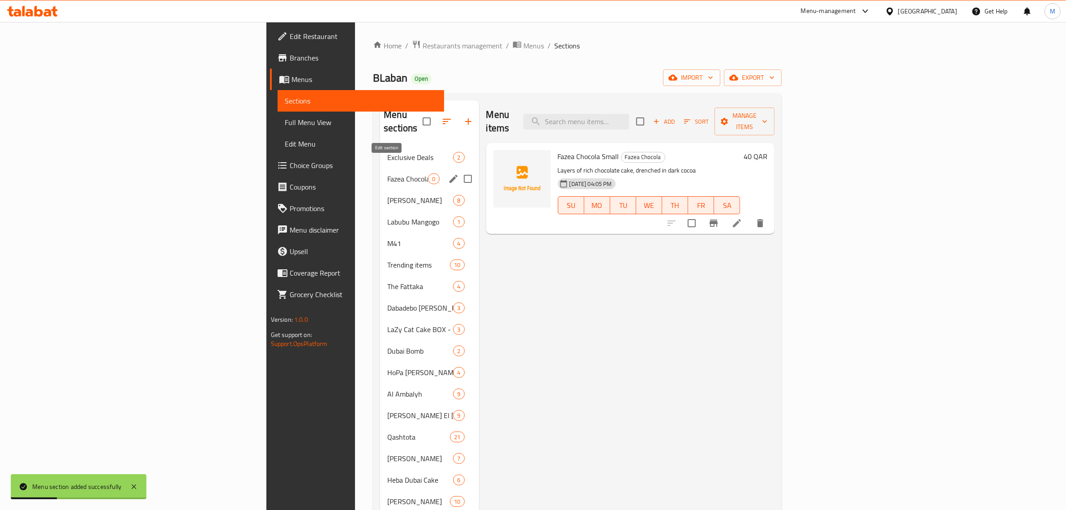
click at [448, 173] on icon "edit" at bounding box center [453, 178] width 11 height 11
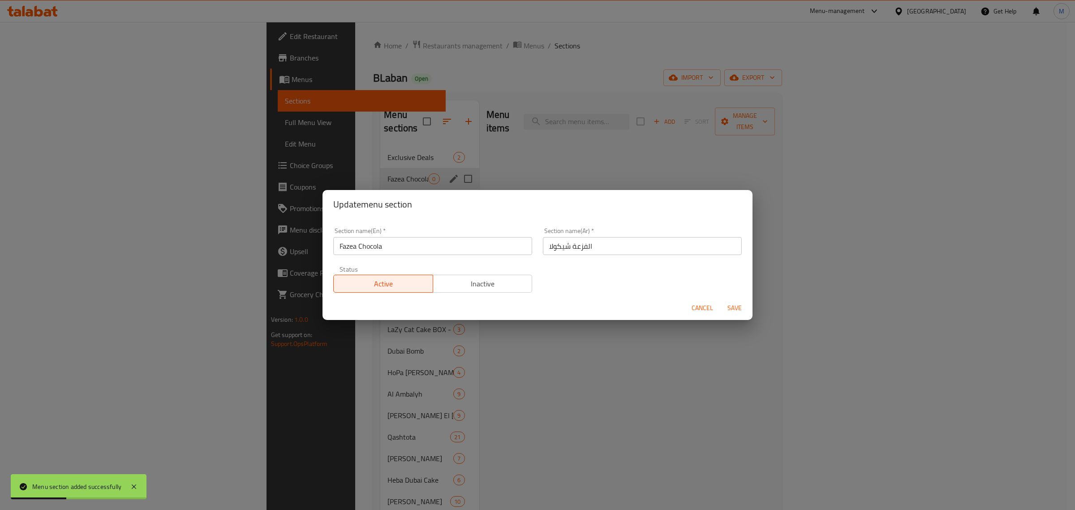
click at [494, 292] on button "Inactive" at bounding box center [483, 283] width 100 height 18
click at [739, 311] on span "Save" at bounding box center [734, 307] width 21 height 11
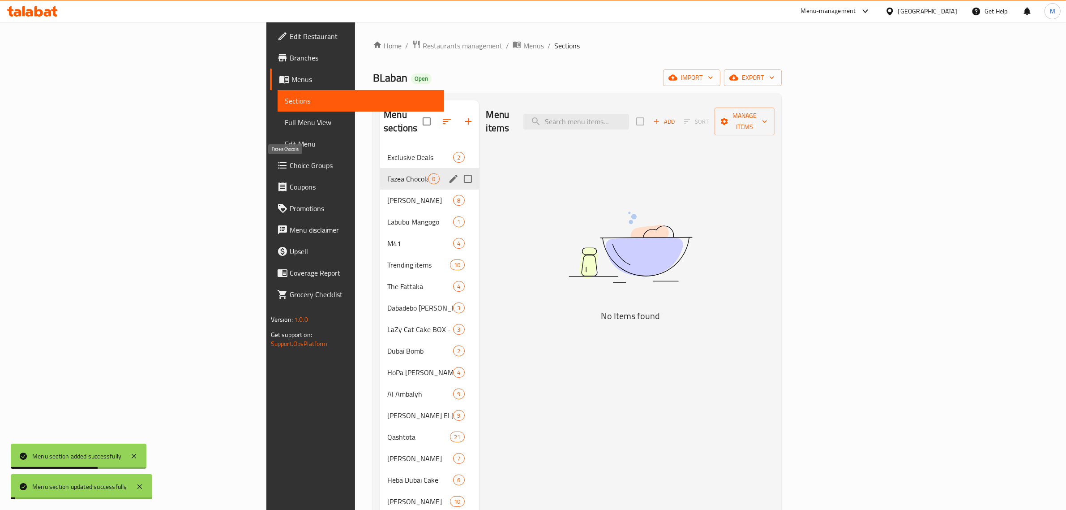
click at [387, 173] on span "Fazea Chocola" at bounding box center [407, 178] width 41 height 11
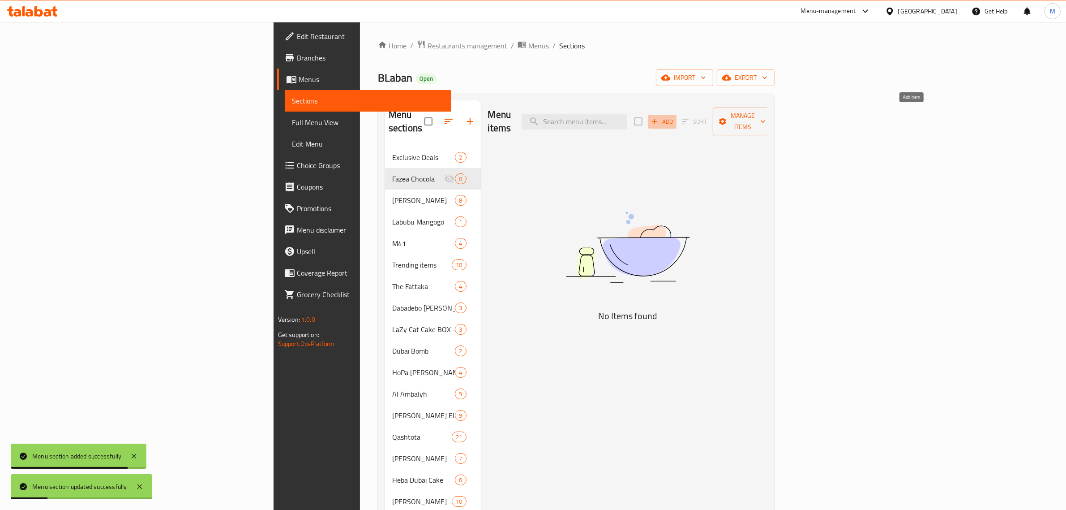
click at [674, 117] on span "Add" at bounding box center [662, 121] width 24 height 10
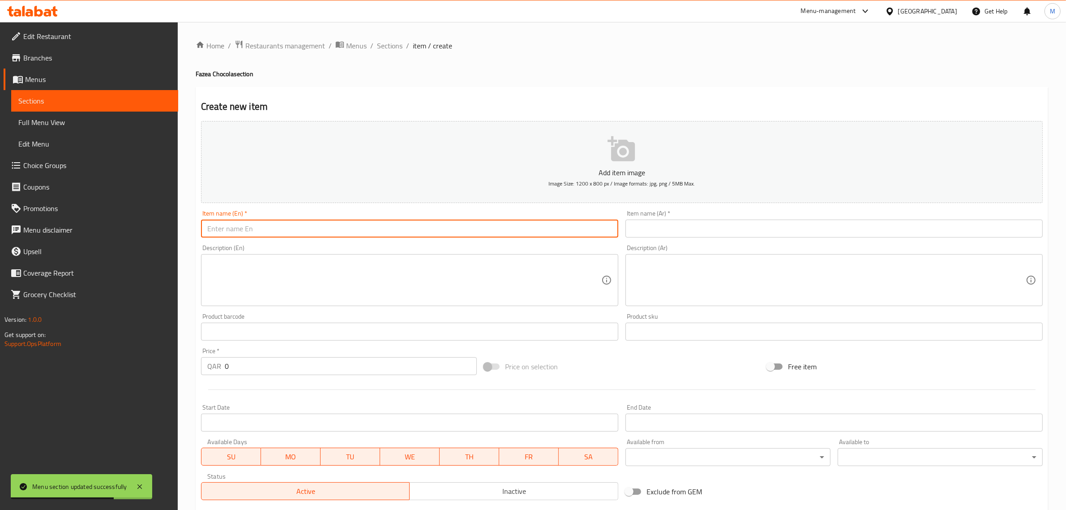
click at [455, 227] on input "text" at bounding box center [409, 228] width 417 height 18
paste input "Fazea Chocola Small"
type input "Fazea Chocola Small"
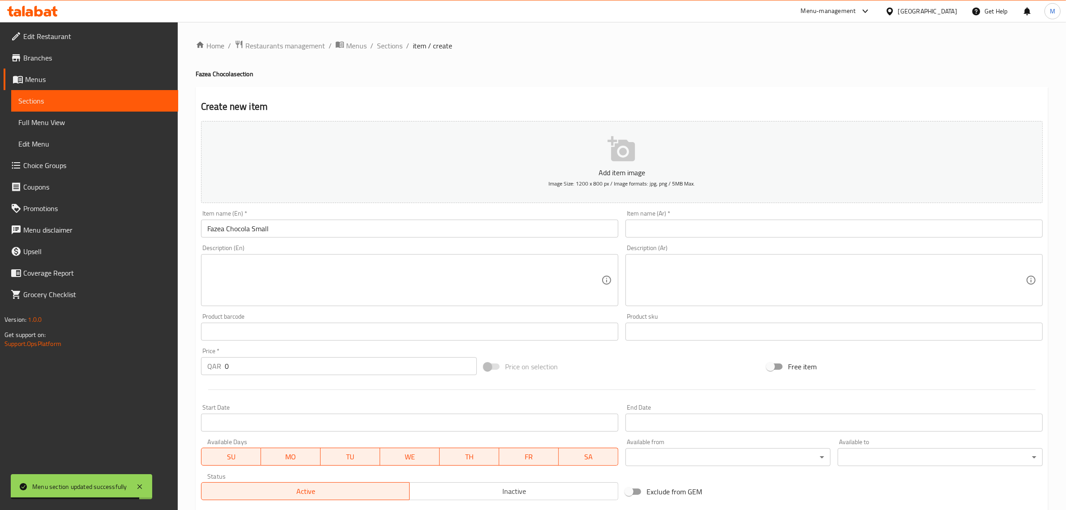
click at [698, 218] on div "Item name (Ar)   * Item name (Ar) *" at bounding box center [834, 223] width 417 height 27
click at [682, 223] on input "text" at bounding box center [834, 228] width 417 height 18
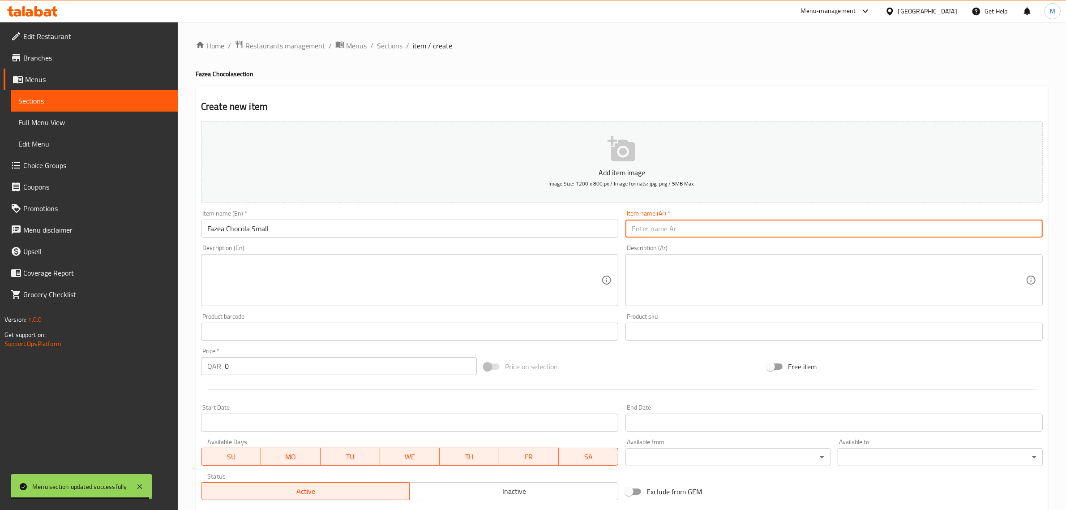
paste input "الفزعة شيكولا صغيرة"
type input "الفزعة شيكولا صغيرة"
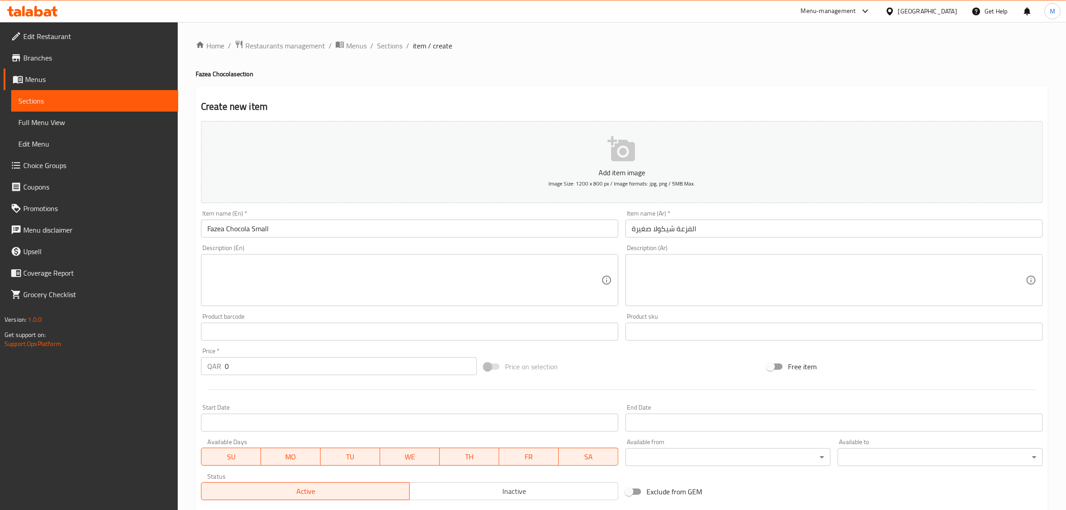
click at [759, 296] on textarea at bounding box center [829, 280] width 394 height 43
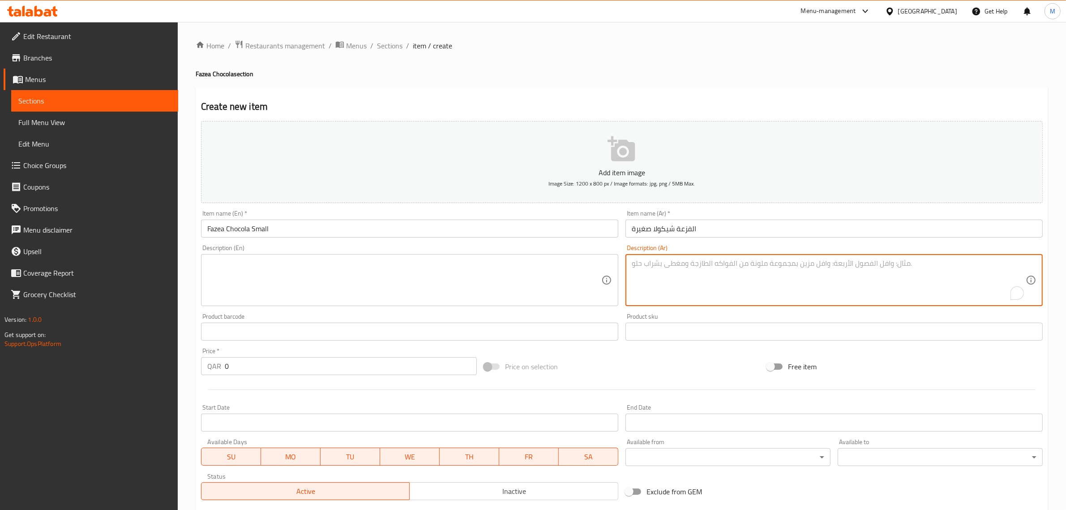
paste textarea "طبقات كيك شوكولاتة غنية متشربة دارك كاكاو"
type textarea "طبقات كيك شوكولاتة غنية متشربة دارك كاكاو"
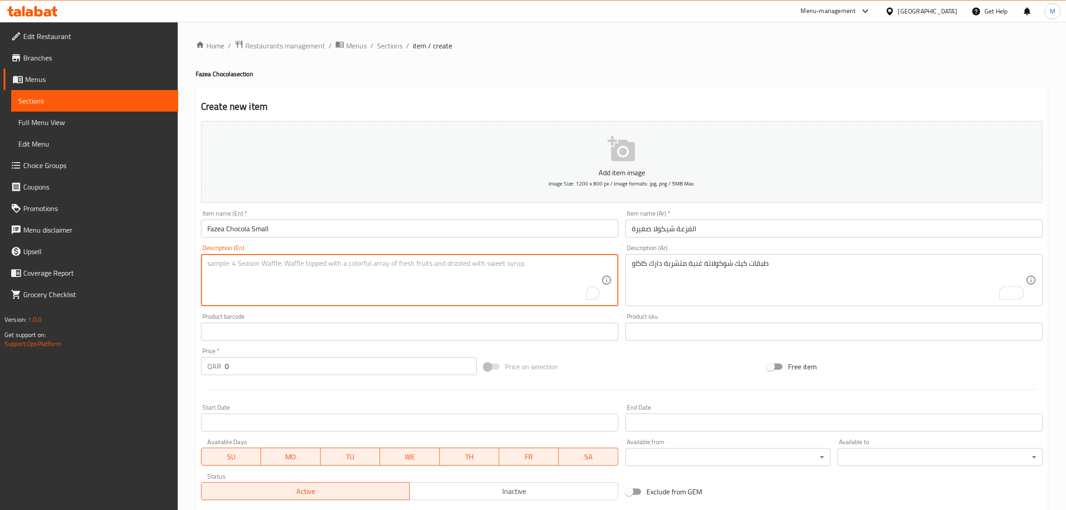
click at [447, 276] on textarea "To enrich screen reader interactions, please activate Accessibility in Grammarl…" at bounding box center [404, 280] width 394 height 43
paste textarea "Layers of rich chocolate cake, drenched in dark cocoa"
type textarea "Layers of rich chocolate cake, drenched in dark cocoa"
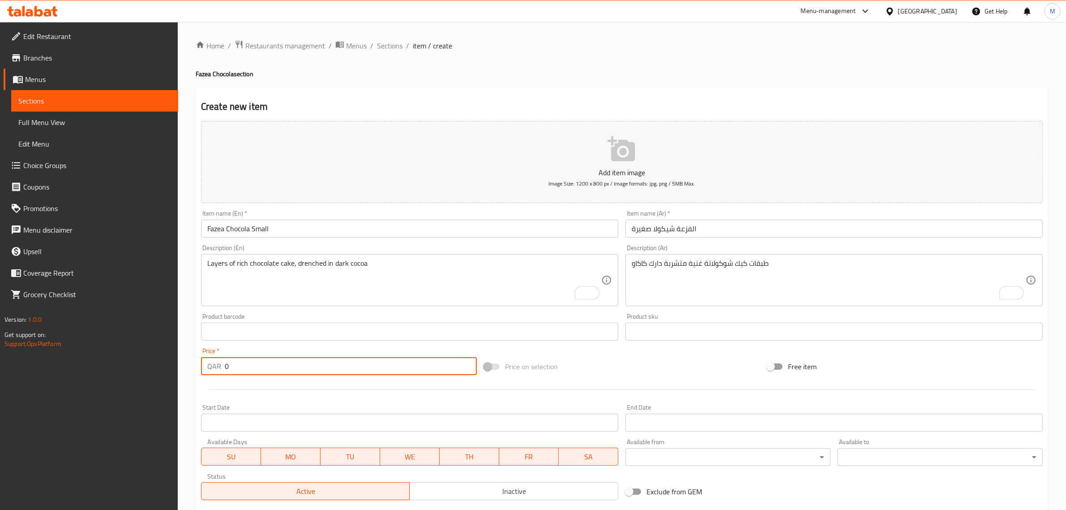
drag, startPoint x: 238, startPoint y: 365, endPoint x: 162, endPoint y: 364, distance: 76.1
click at [170, 364] on div "Edit Restaurant Branches Menus Sections Full Menu View Edit Menu Choice Groups …" at bounding box center [533, 327] width 1066 height 611
type input "40"
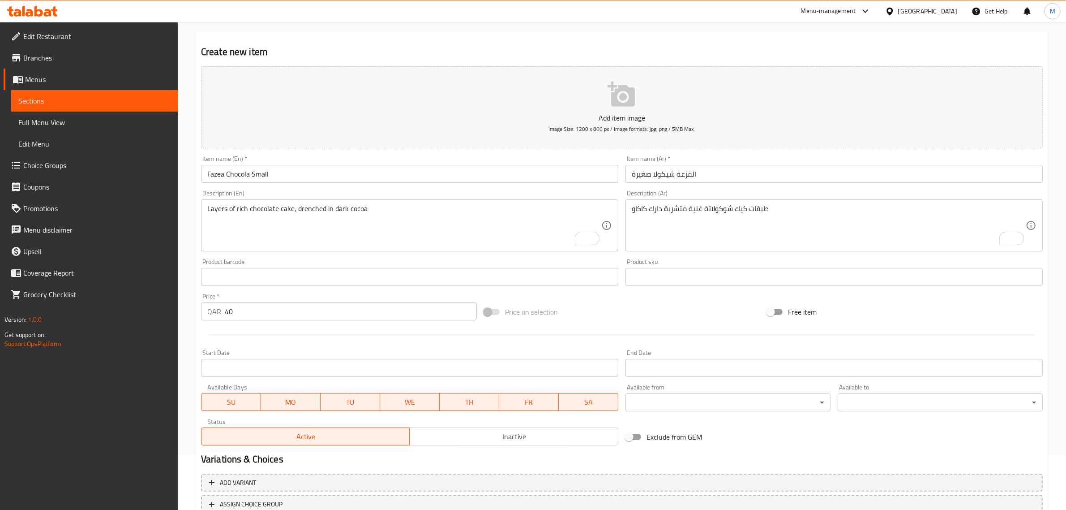
scroll to position [121, 0]
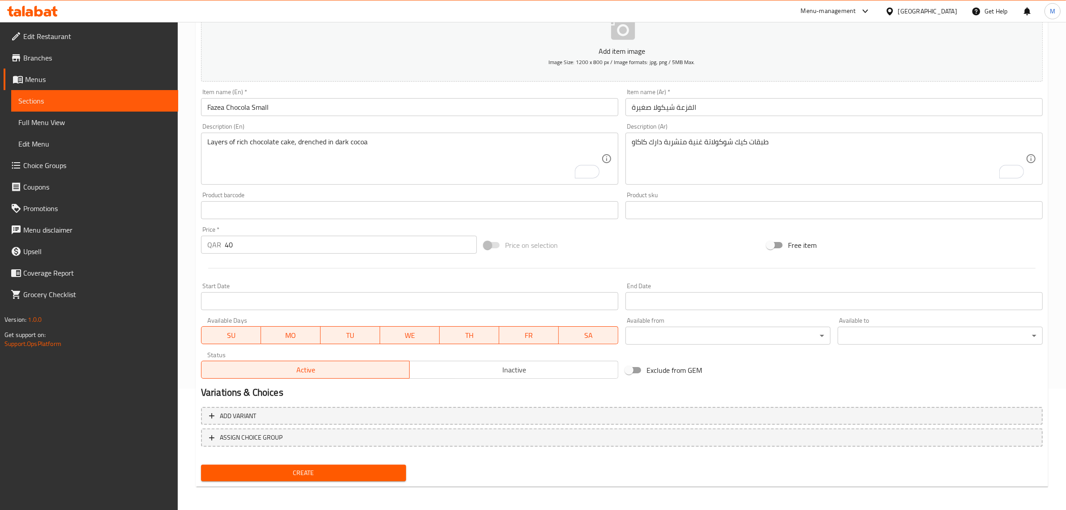
click at [361, 472] on span "Create" at bounding box center [303, 472] width 191 height 11
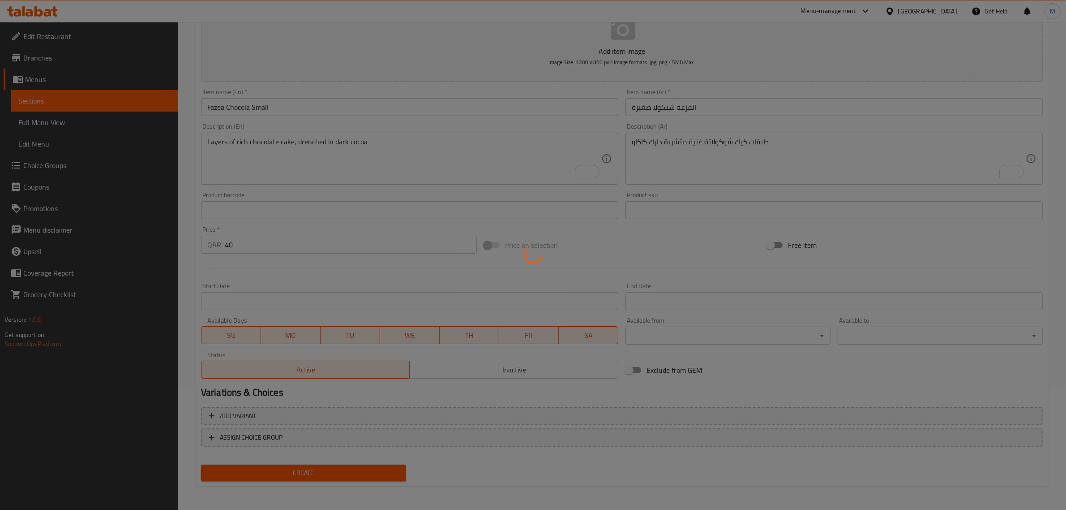
type input "0"
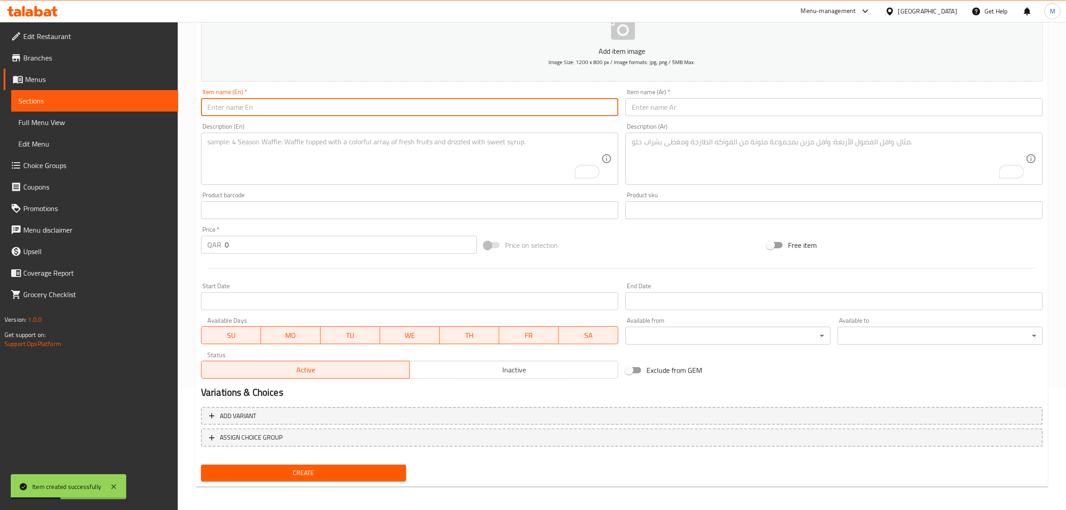
drag, startPoint x: 440, startPoint y: 112, endPoint x: 434, endPoint y: 112, distance: 5.4
click at [440, 112] on input "text" at bounding box center [409, 107] width 417 height 18
paste input "Fazea Chocola Big"
type input "Fazea Chocola Big"
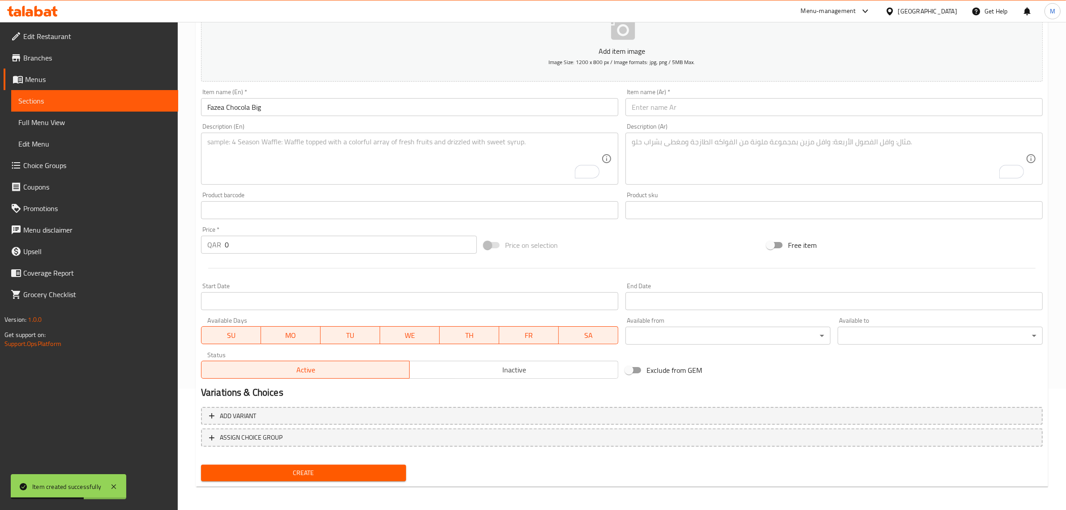
click at [720, 113] on input "text" at bounding box center [834, 107] width 417 height 18
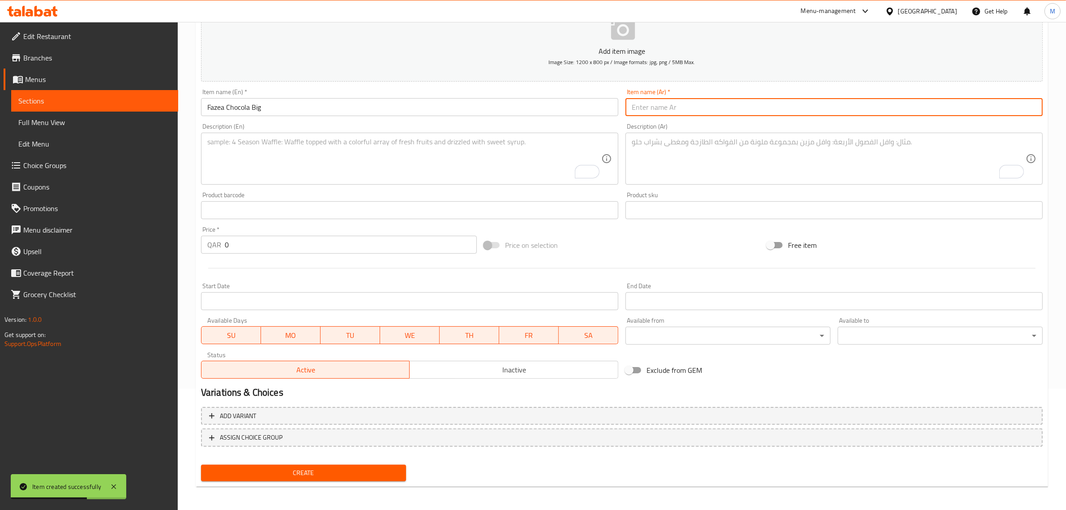
paste input "الفزعة شيكولا كبيرة"
type input "الفزعة شيكولا كبيرة"
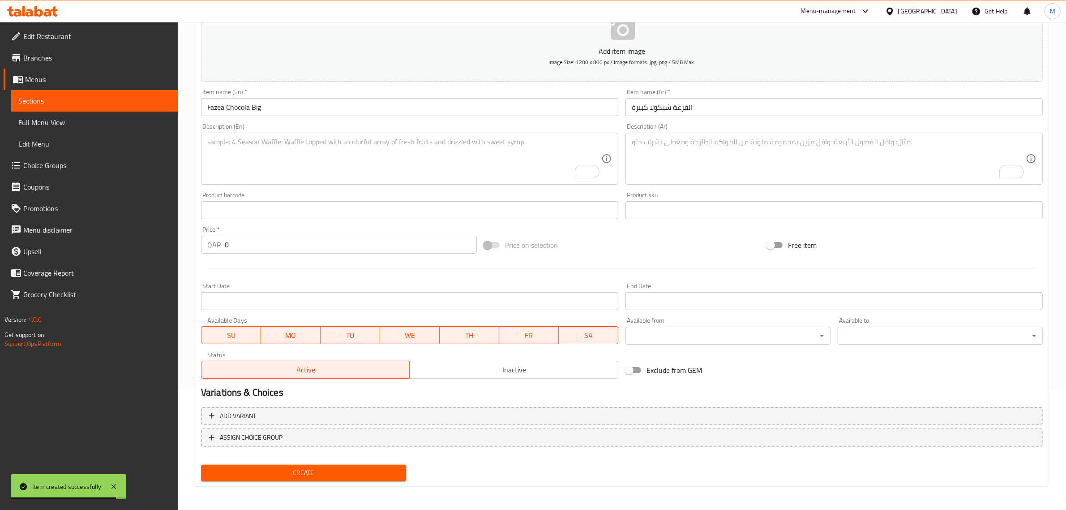
click at [737, 163] on textarea "To enrich screen reader interactions, please activate Accessibility in Grammarl…" at bounding box center [829, 158] width 394 height 43
paste textarea "طبقات كيك شوكولاتة غنية متشربة دارك كاكاو"
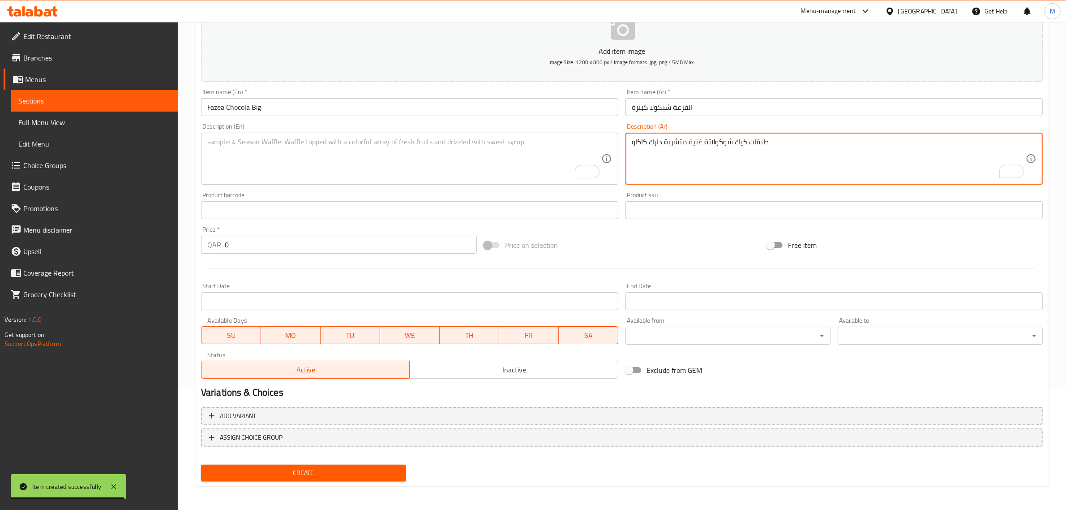
type textarea "طبقات كيك شوكولاتة غنية متشربة دارك كاكاو"
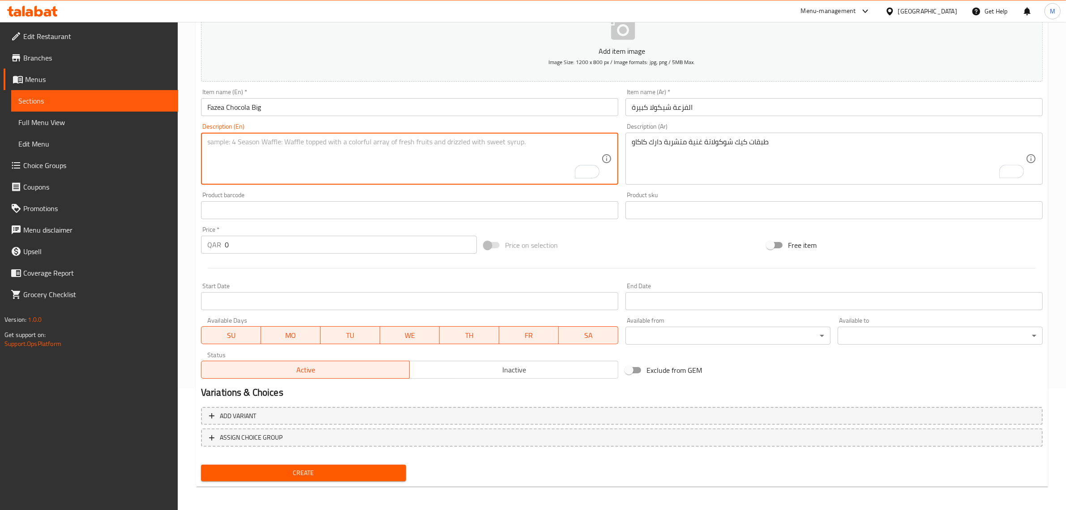
click at [427, 142] on textarea "To enrich screen reader interactions, please activate Accessibility in Grammarl…" at bounding box center [404, 158] width 394 height 43
paste textarea "Layers of rich chocolate cake, drenched in dark cocoa."
type textarea "Layers of rich chocolate cake, drenched in dark cocoa."
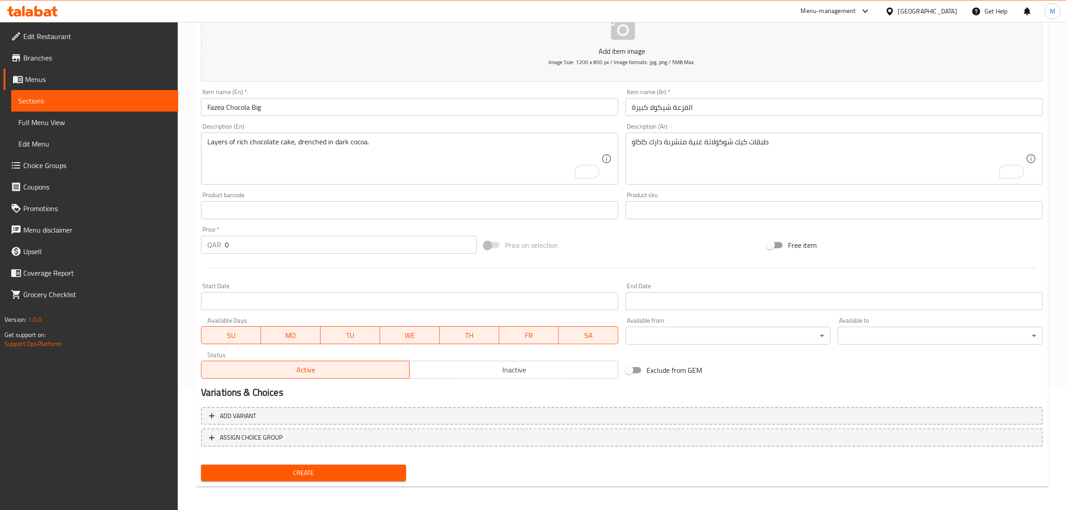
drag, startPoint x: 281, startPoint y: 247, endPoint x: 57, endPoint y: 235, distance: 224.2
click at [59, 235] on div "Edit Restaurant Branches Menus Sections Full Menu View Edit Menu Choice Groups …" at bounding box center [533, 206] width 1066 height 611
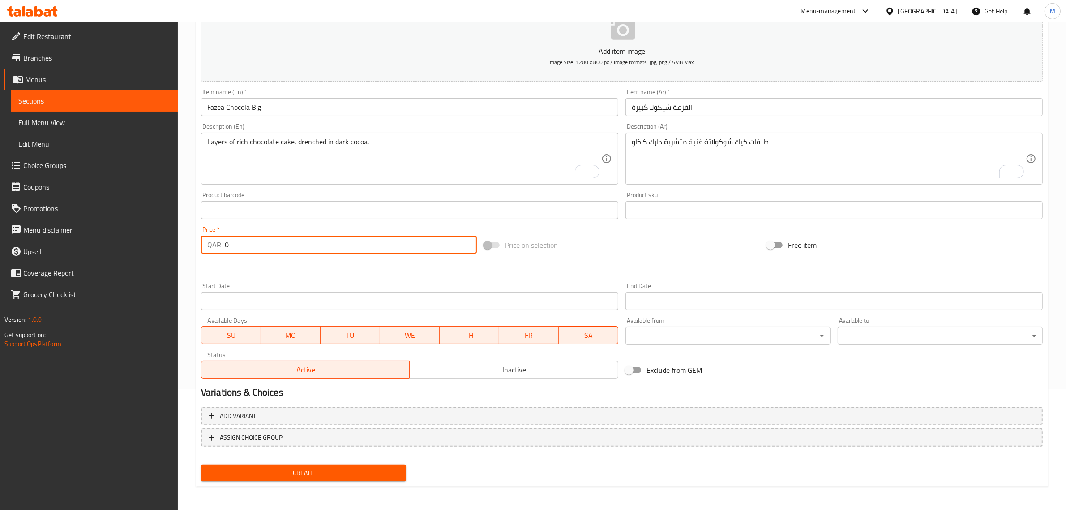
paste input "85"
type input "85"
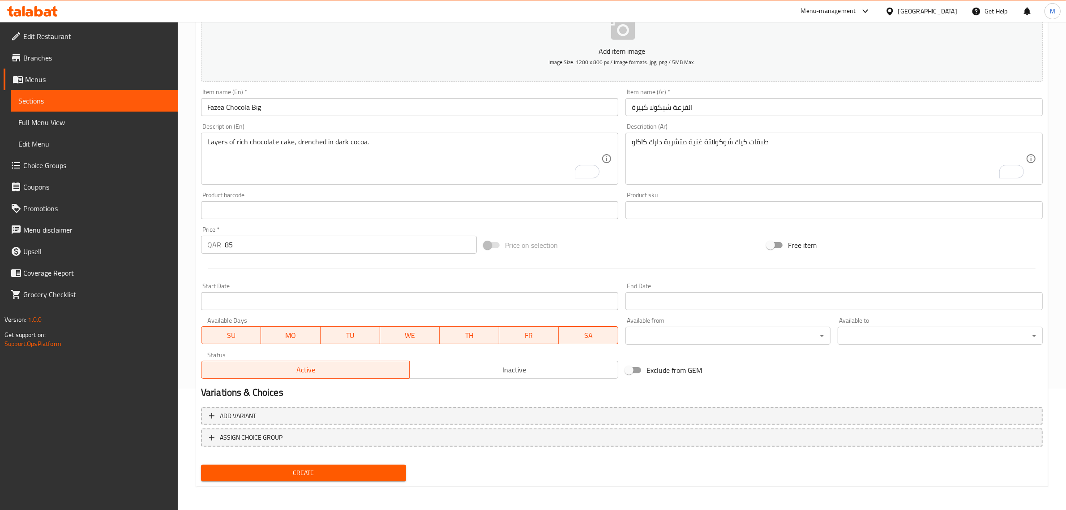
click at [476, 274] on div at bounding box center [621, 268] width 849 height 22
click at [371, 475] on span "Create" at bounding box center [303, 472] width 191 height 11
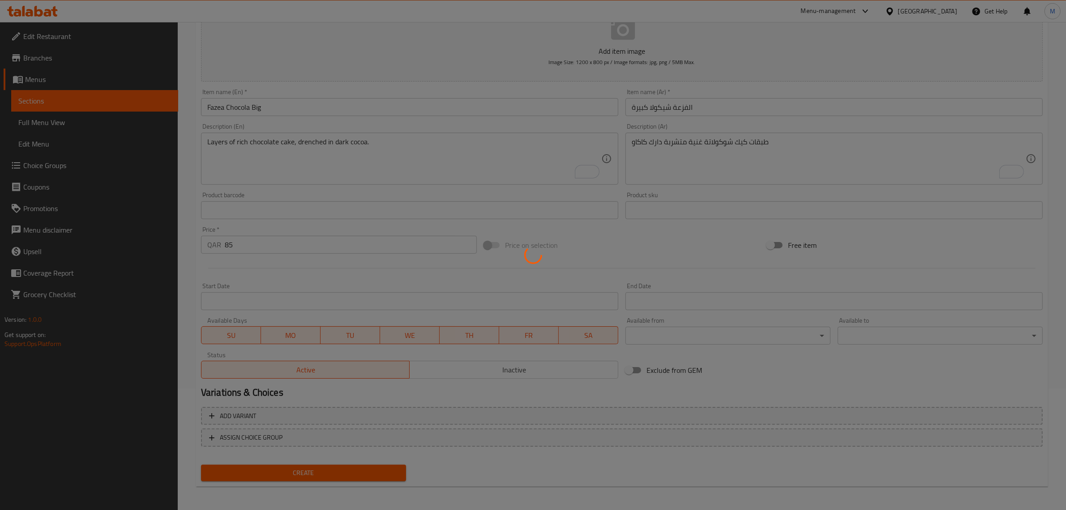
type input "0"
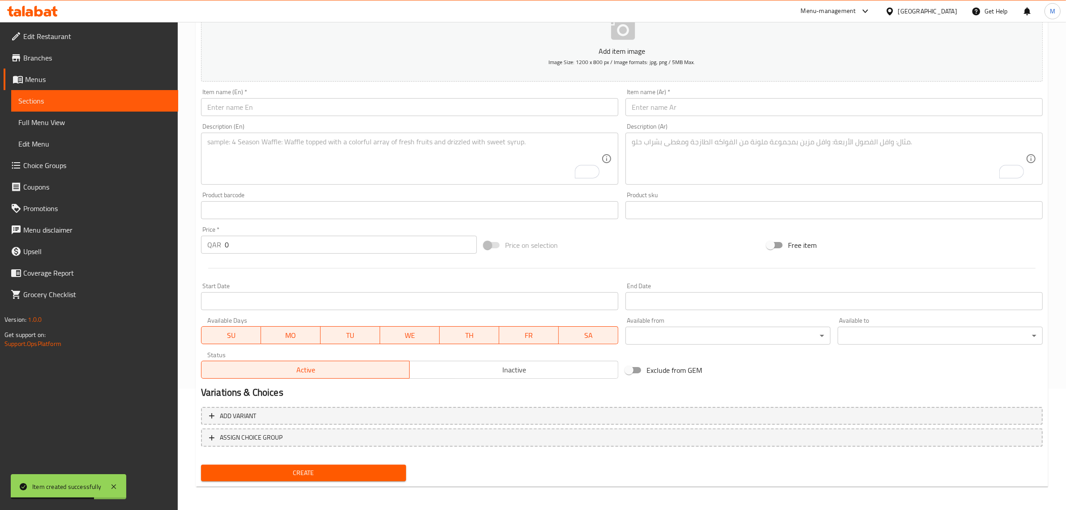
click at [58, 102] on span "Sections" at bounding box center [94, 100] width 153 height 11
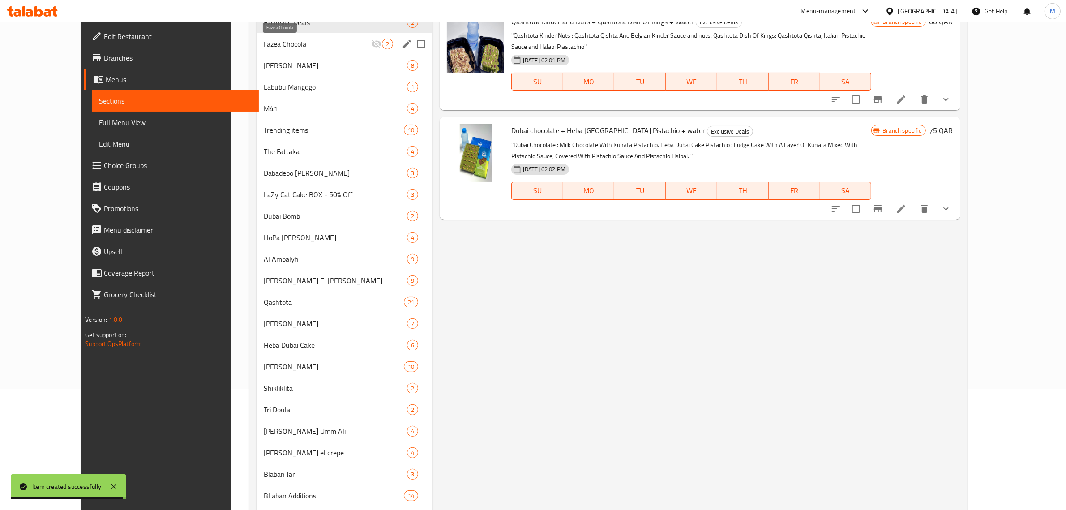
click at [269, 49] on span "Fazea Chocola" at bounding box center [317, 44] width 107 height 11
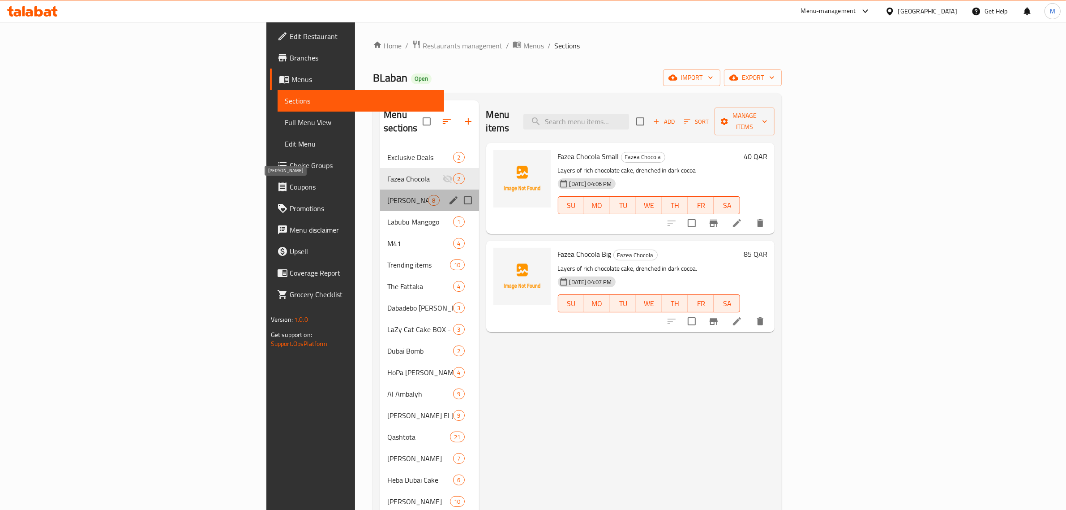
click at [387, 195] on span "[PERSON_NAME]" at bounding box center [407, 200] width 41 height 11
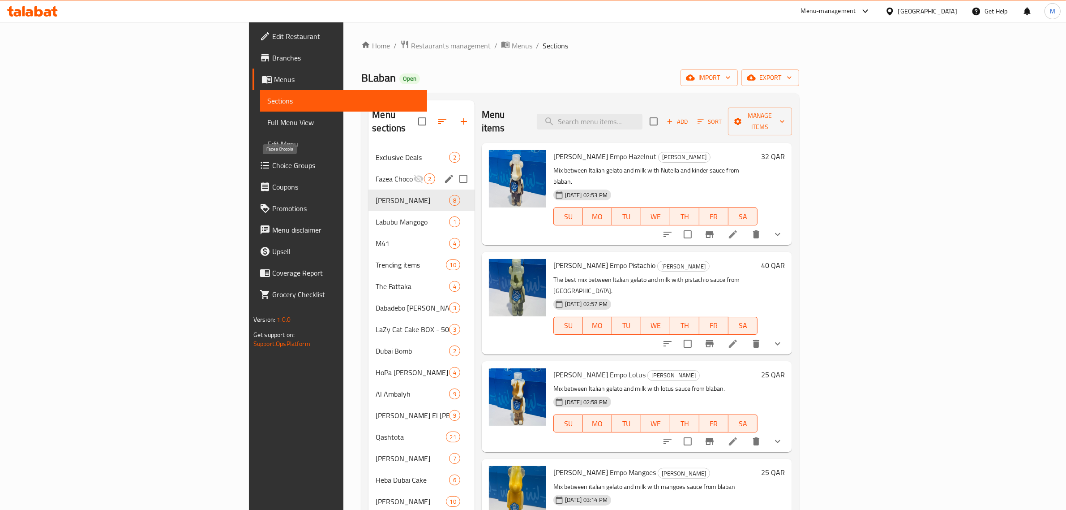
click at [376, 173] on span "Fazea Chocola" at bounding box center [394, 178] width 37 height 11
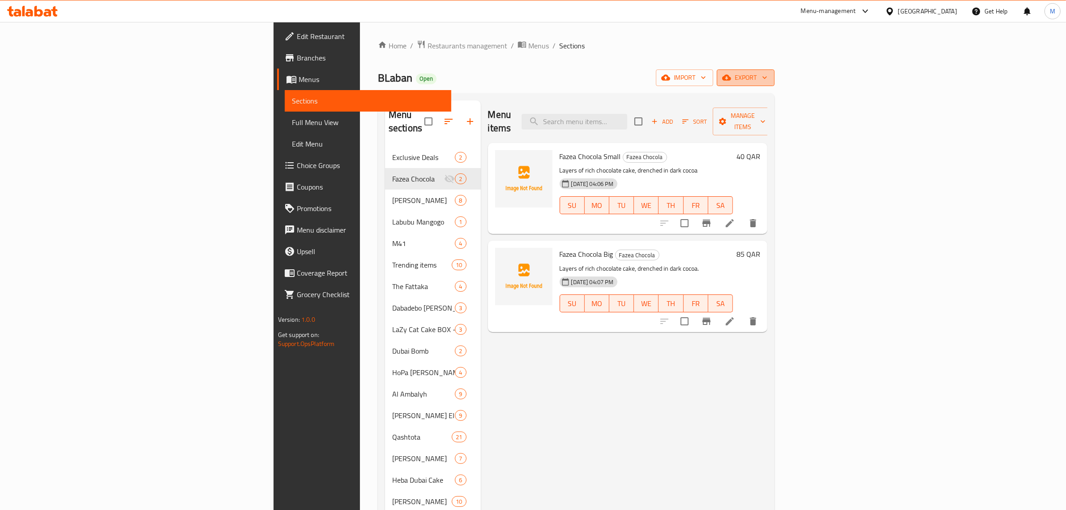
click at [768, 72] on span "export" at bounding box center [745, 77] width 43 height 11
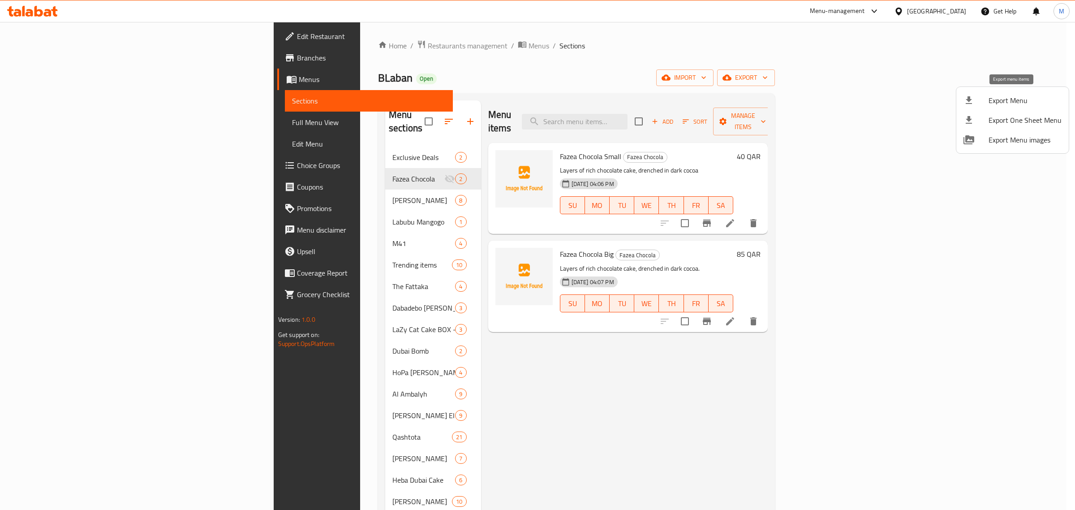
click at [1005, 95] on span "Export Menu" at bounding box center [1024, 100] width 73 height 11
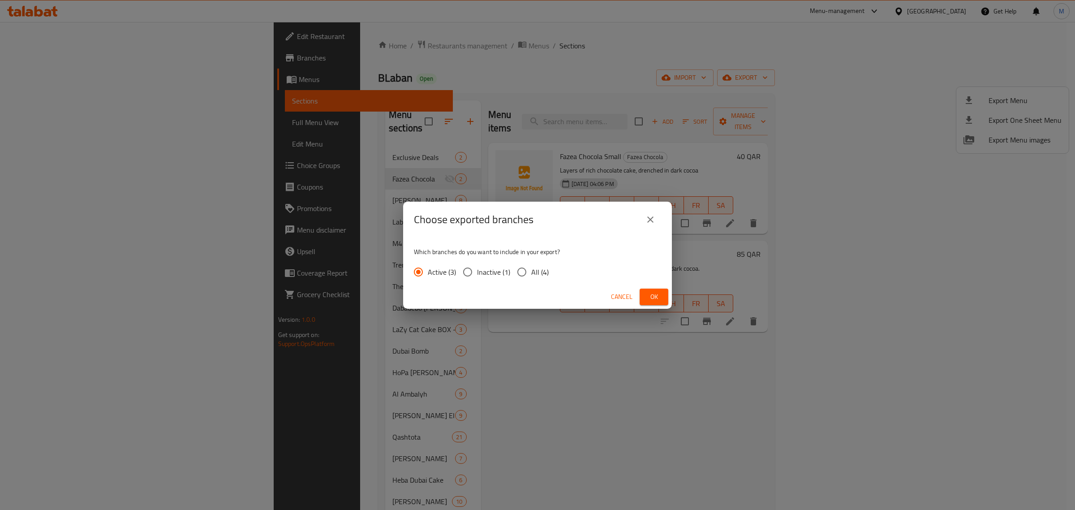
click at [538, 276] on span "All (4)" at bounding box center [539, 271] width 17 height 11
click at [531, 276] on input "All (4)" at bounding box center [521, 271] width 19 height 19
radio input "true"
click at [659, 301] on span "Ok" at bounding box center [654, 296] width 14 height 11
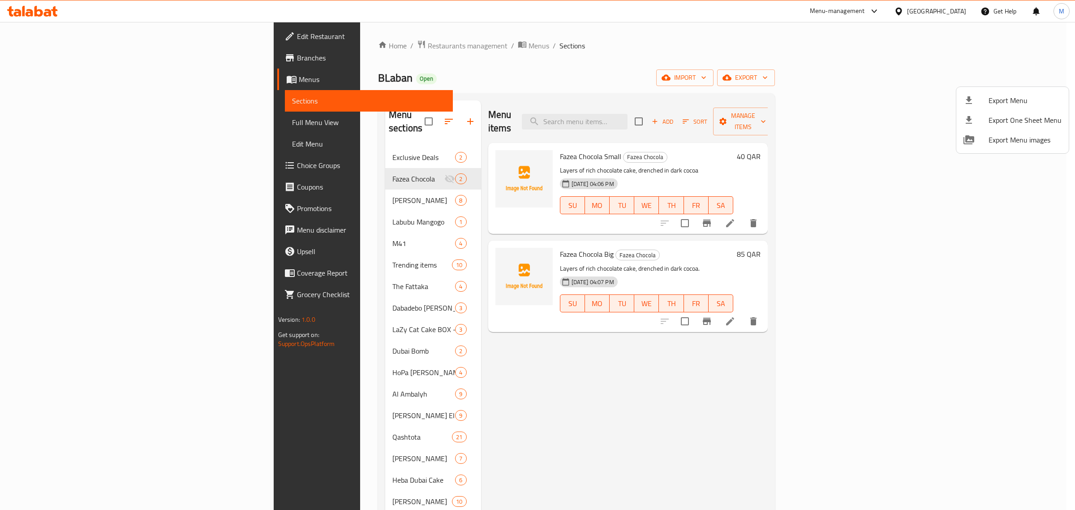
click at [585, 68] on div at bounding box center [537, 255] width 1075 height 510
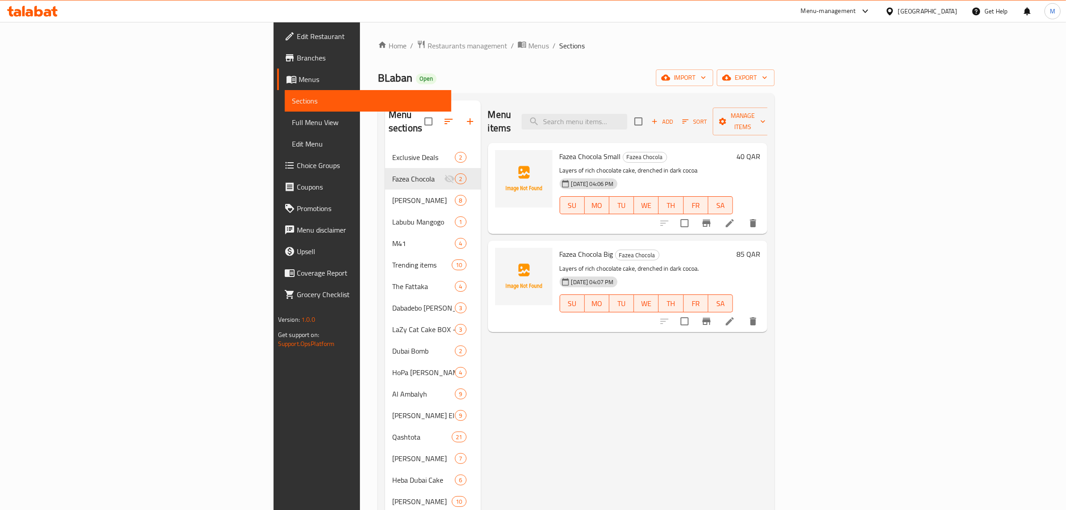
click at [504, 88] on div "Home / Restaurants management / Menus / Sections BLaban Open import export Menu…" at bounding box center [576, 442] width 397 height 805
